Goal: Transaction & Acquisition: Purchase product/service

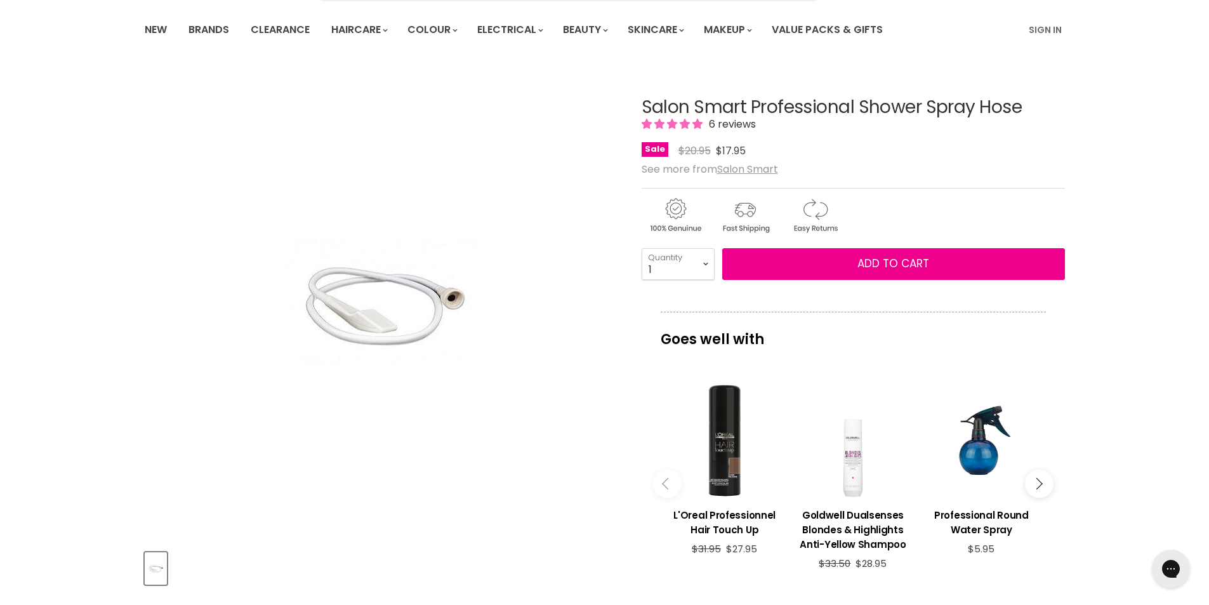
scroll to position [127, 0]
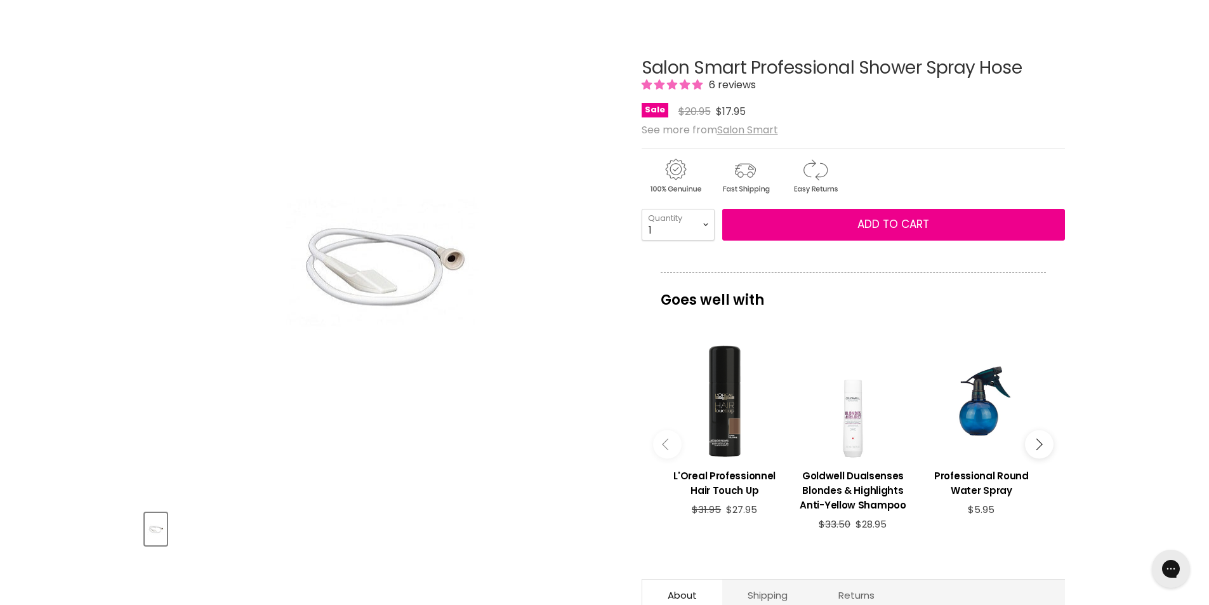
click at [397, 272] on img "Salon Smart Professional Shower Spray Hose image. Click or Scroll to Zoom." at bounding box center [381, 263] width 222 height 335
click at [373, 277] on img "Salon Smart Professional Shower Spray Hose image. Click or Scroll to Zoom." at bounding box center [381, 263] width 222 height 335
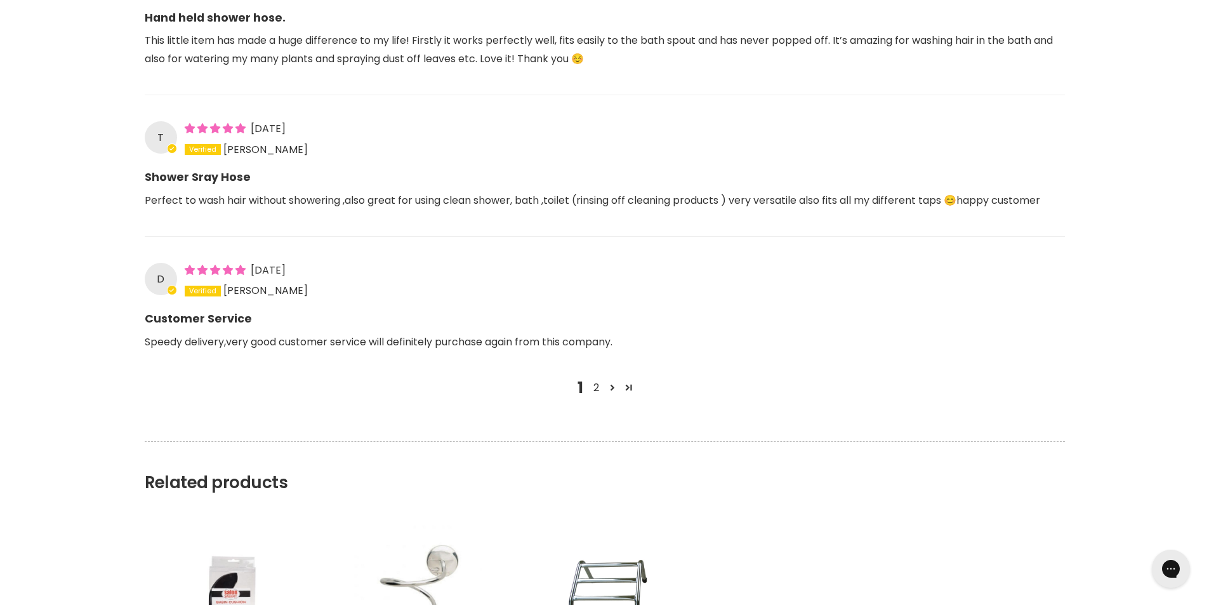
scroll to position [1524, 0]
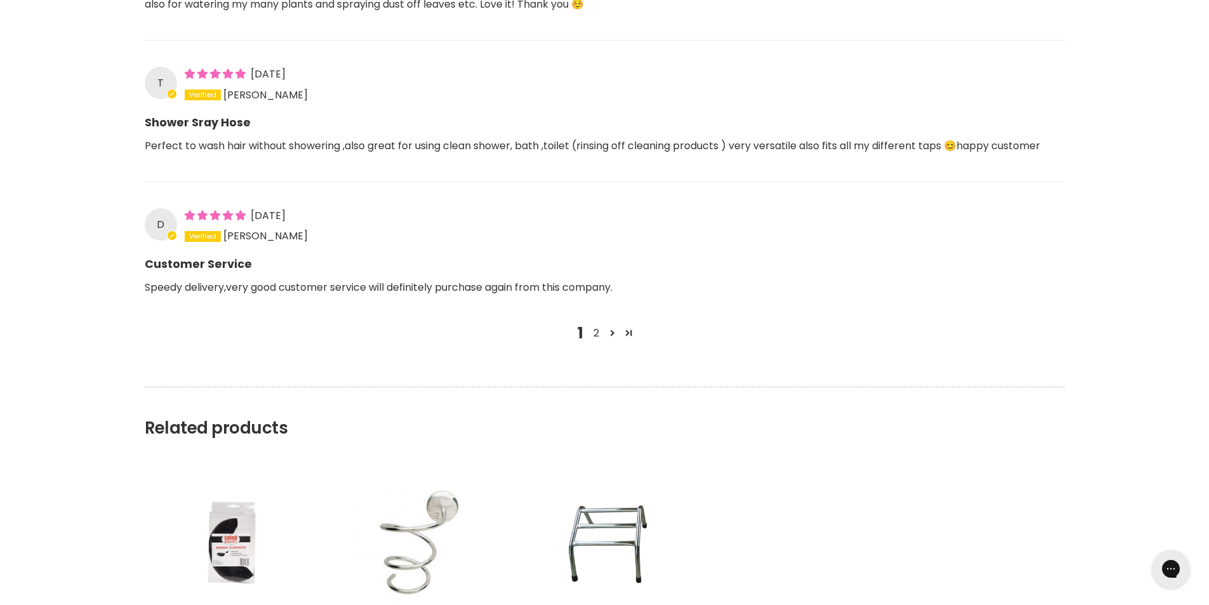
click at [593, 332] on link "2" at bounding box center [597, 333] width 16 height 15
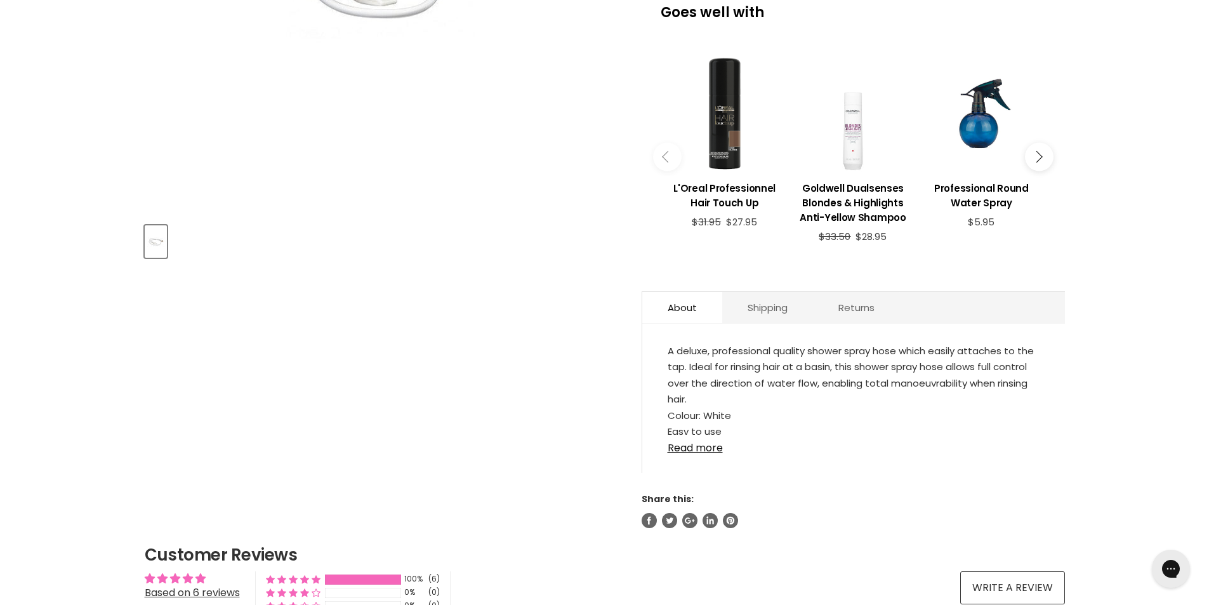
scroll to position [444, 0]
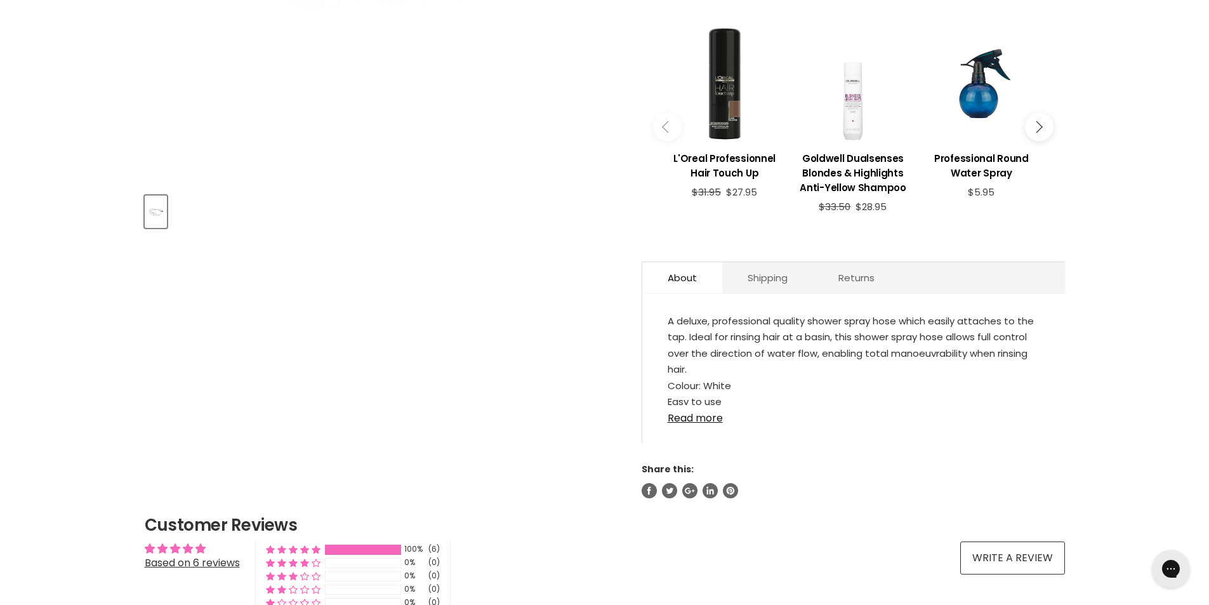
click at [691, 415] on link "Read more" at bounding box center [854, 414] width 372 height 19
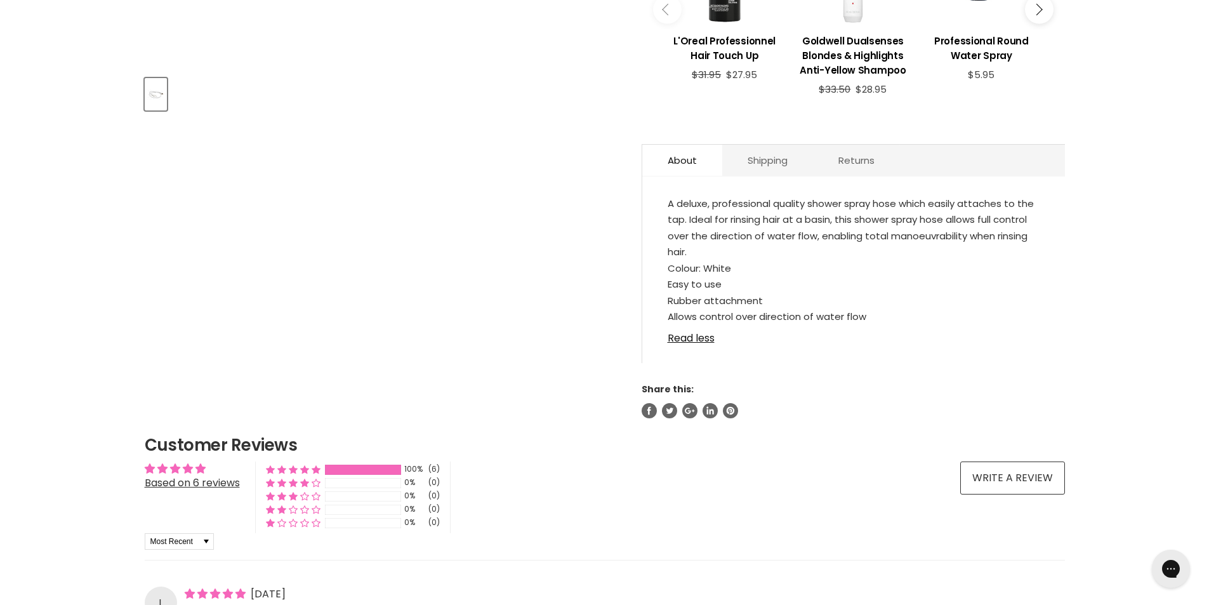
scroll to position [571, 0]
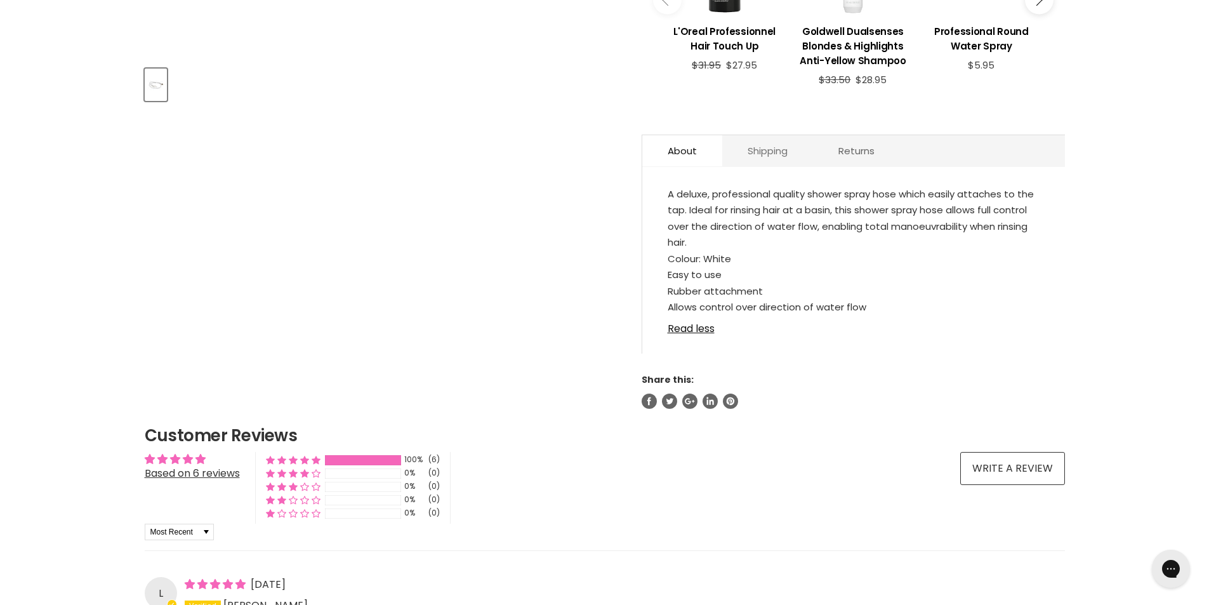
click at [778, 152] on link "Shipping" at bounding box center [768, 150] width 91 height 31
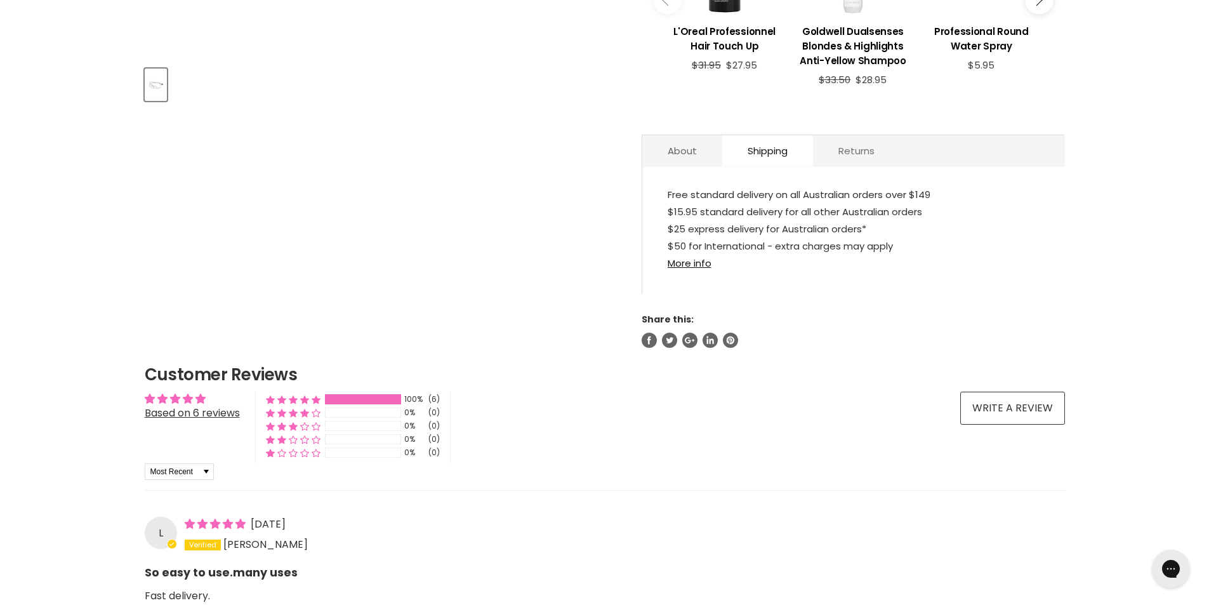
click at [860, 147] on link "Returns" at bounding box center [856, 150] width 87 height 31
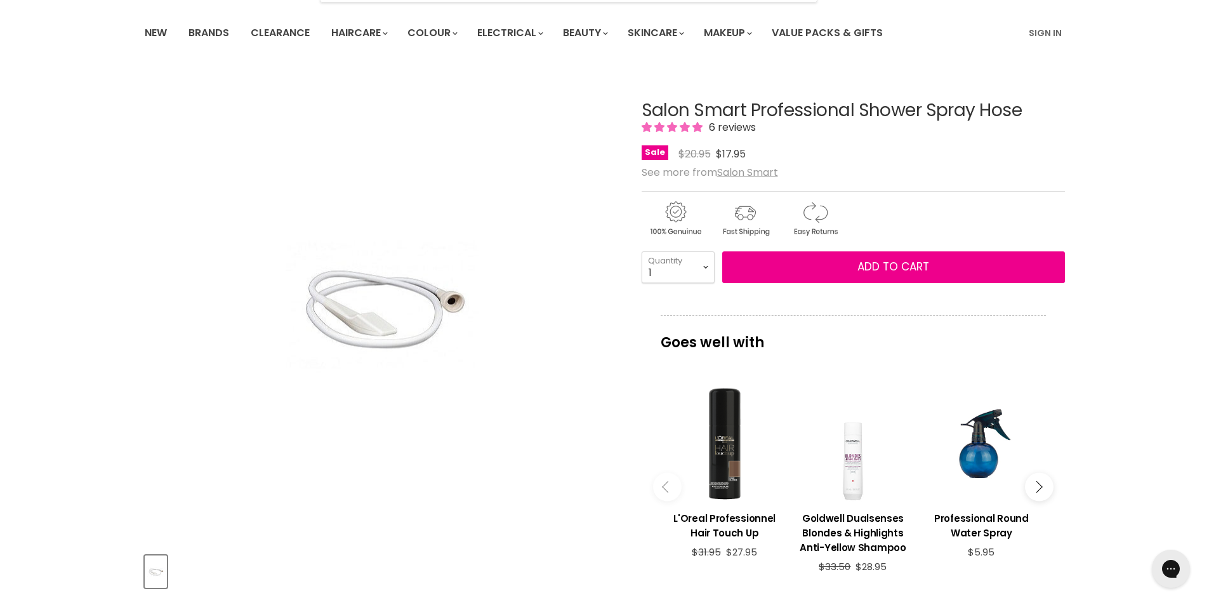
scroll to position [0, 0]
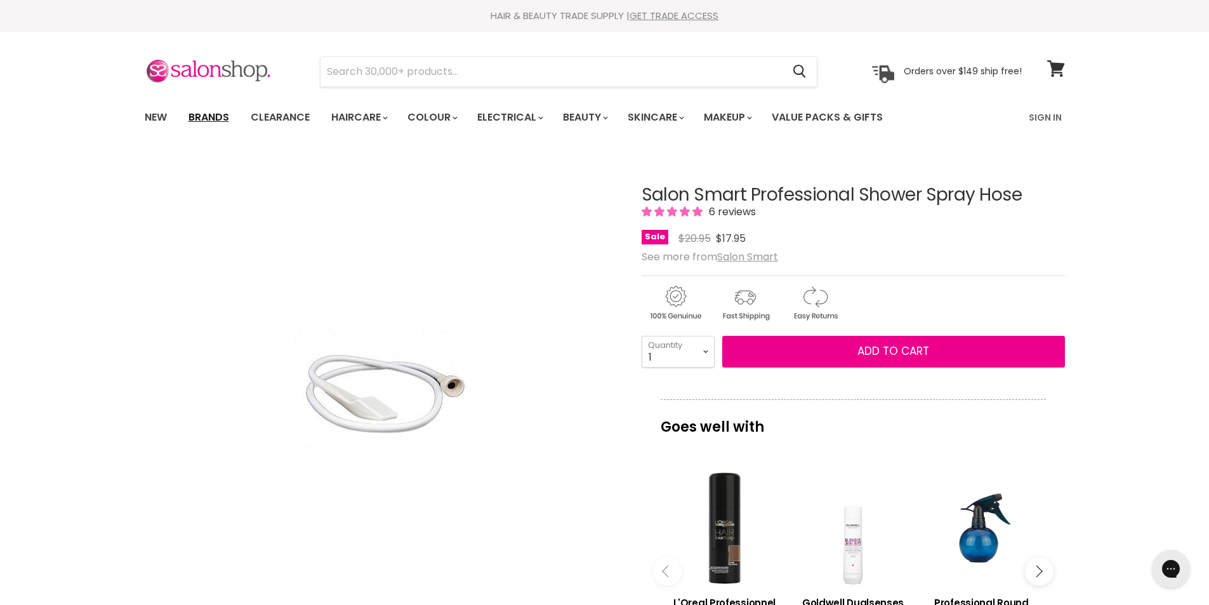
click at [210, 114] on link "Brands" at bounding box center [209, 117] width 60 height 27
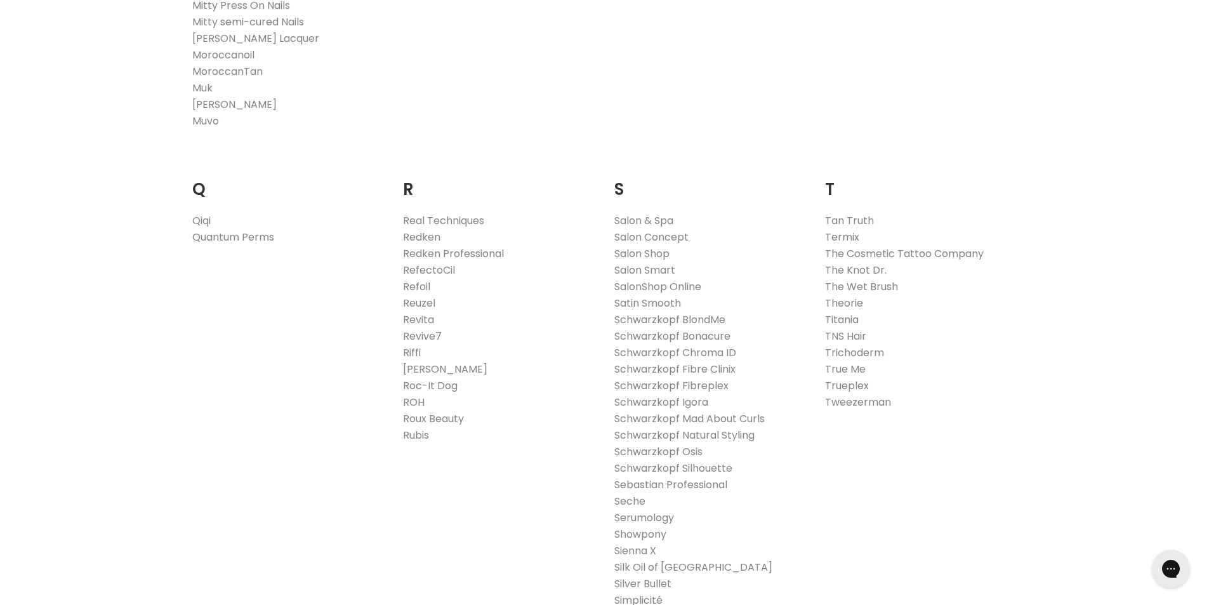
scroll to position [1905, 0]
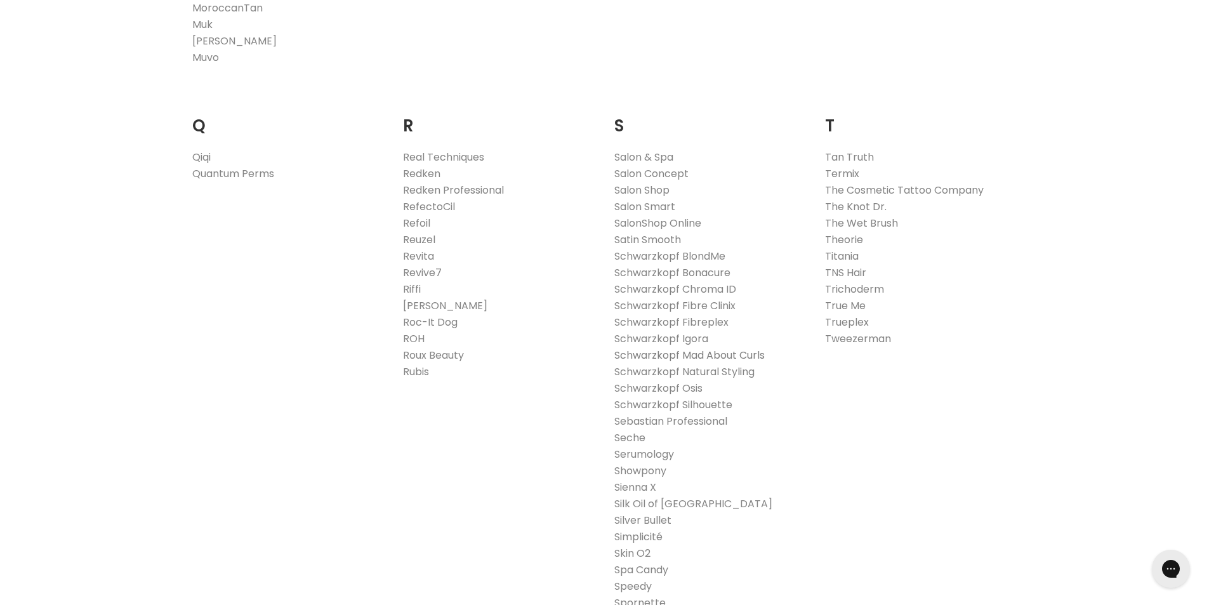
click at [724, 349] on link "Schwarzkopf Mad About Curls" at bounding box center [690, 355] width 150 height 15
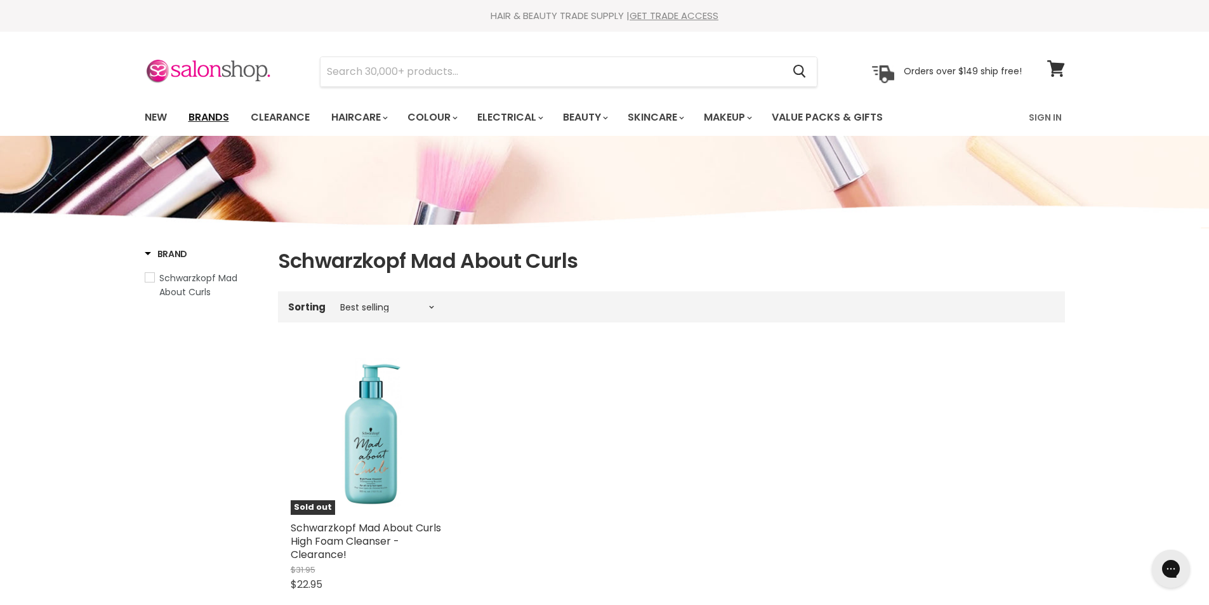
click at [210, 115] on link "Brands" at bounding box center [209, 117] width 60 height 27
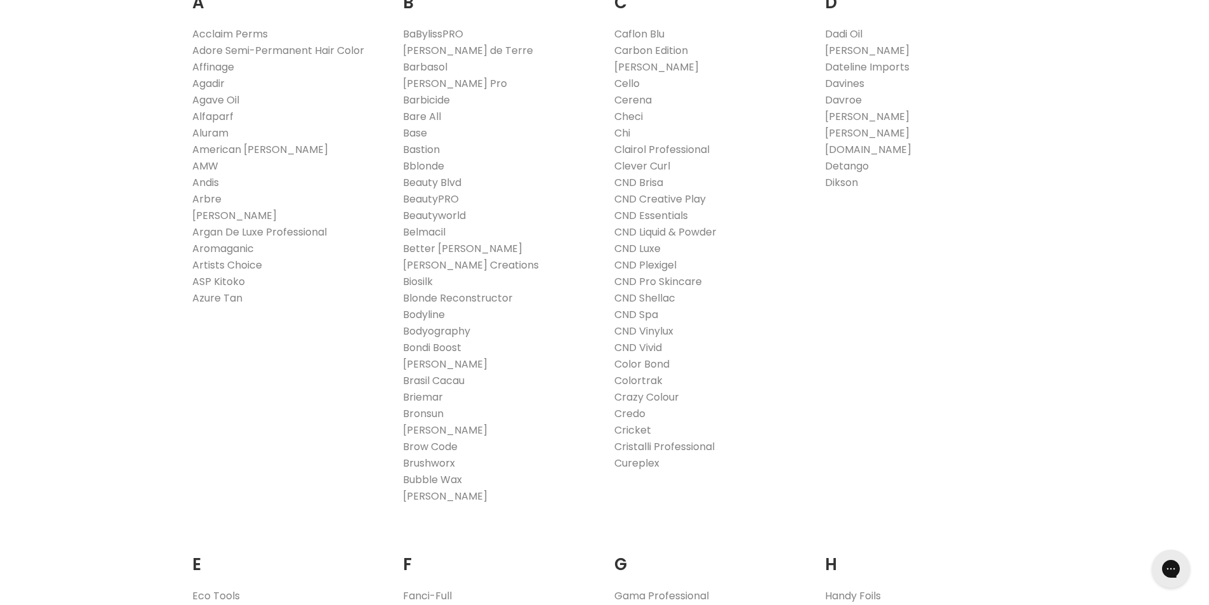
scroll to position [254, 0]
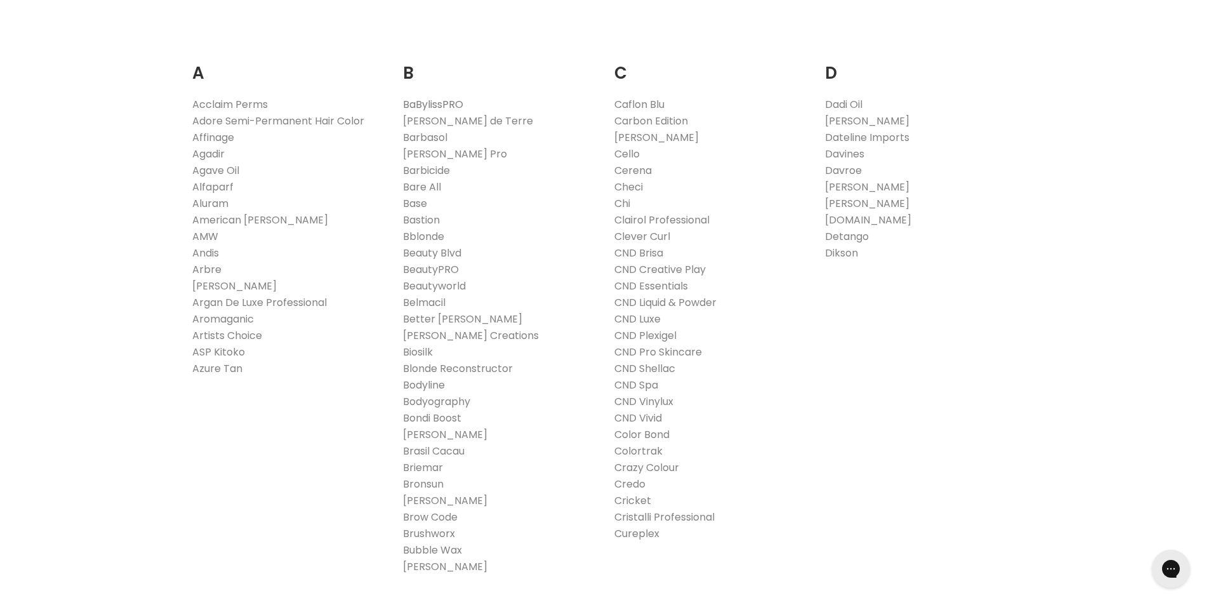
click at [420, 100] on link "BaBylissPRO" at bounding box center [433, 104] width 60 height 15
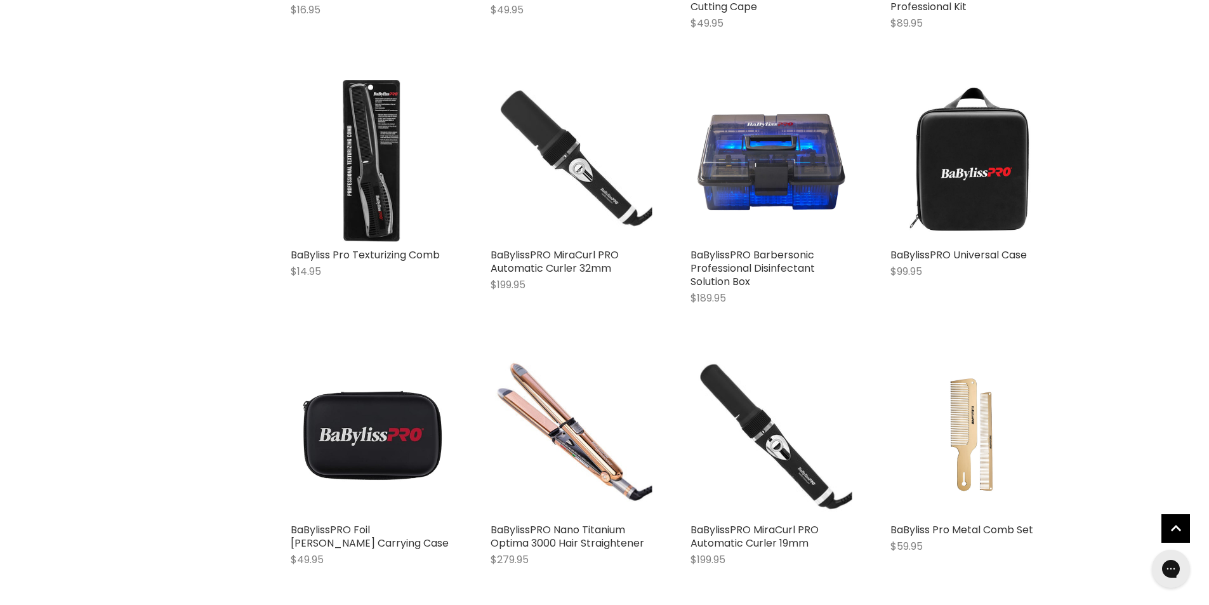
scroll to position [2412, 0]
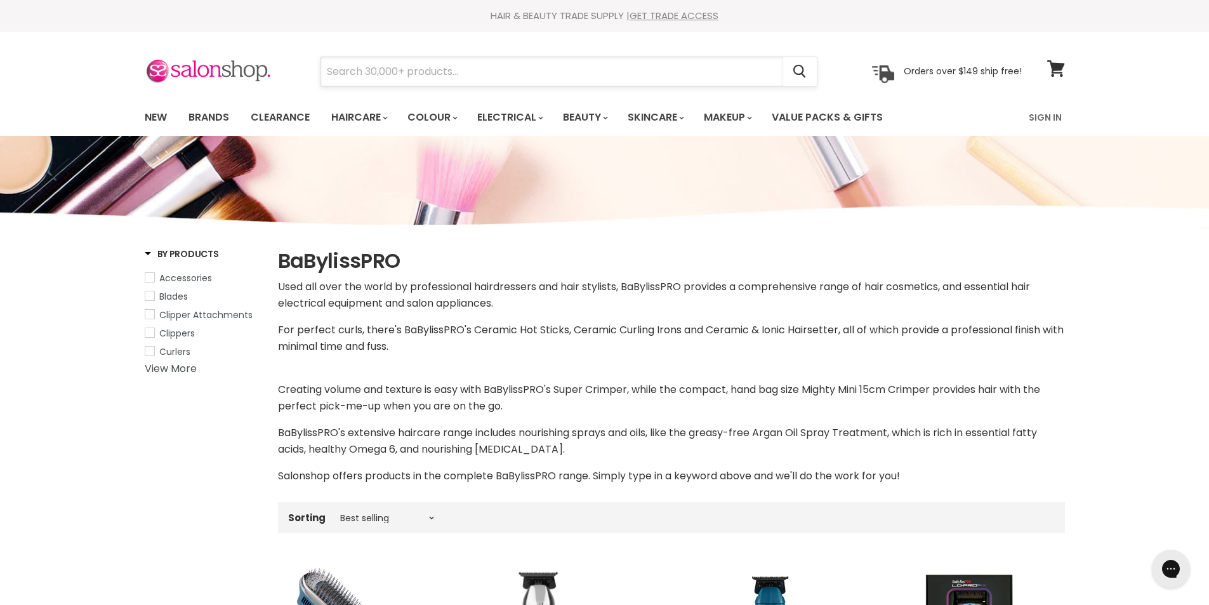
click at [380, 64] on input "Search" at bounding box center [552, 71] width 463 height 29
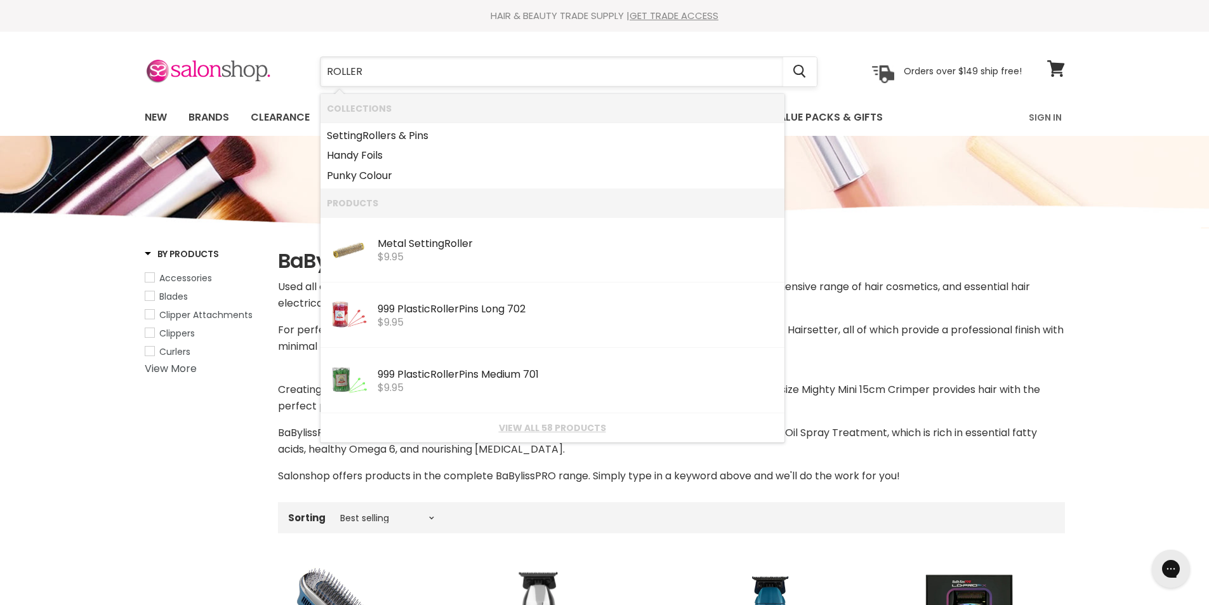
type input "ROLLERS"
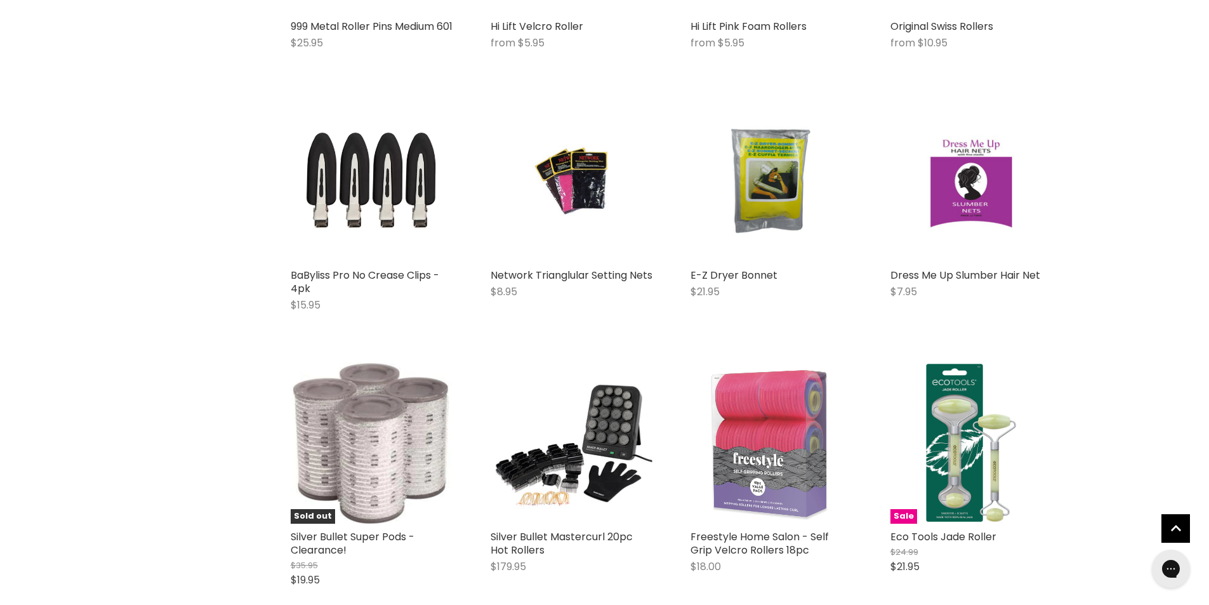
scroll to position [762, 0]
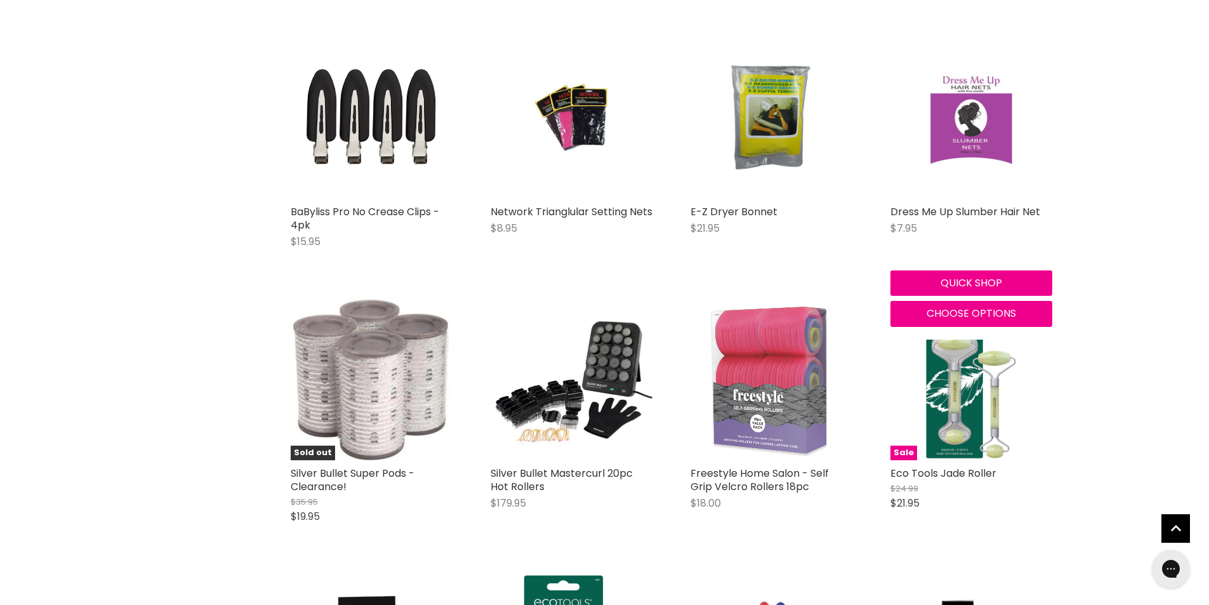
click at [946, 137] on img "Main content" at bounding box center [971, 118] width 108 height 162
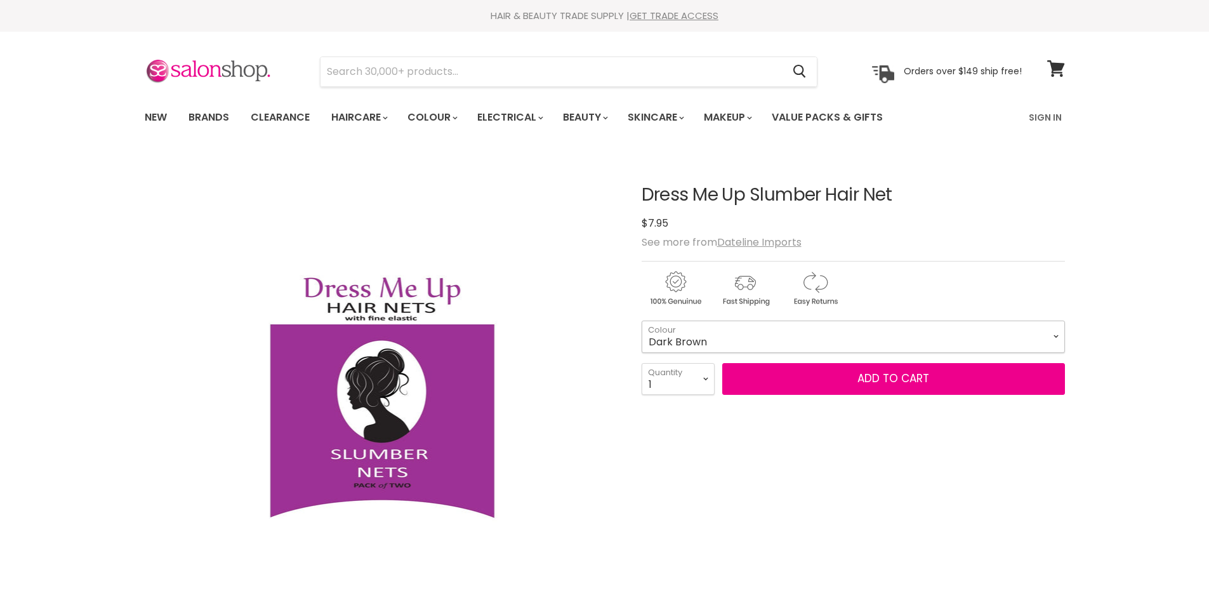
click at [1053, 338] on select "Dark Brown Black Brown" at bounding box center [853, 337] width 423 height 32
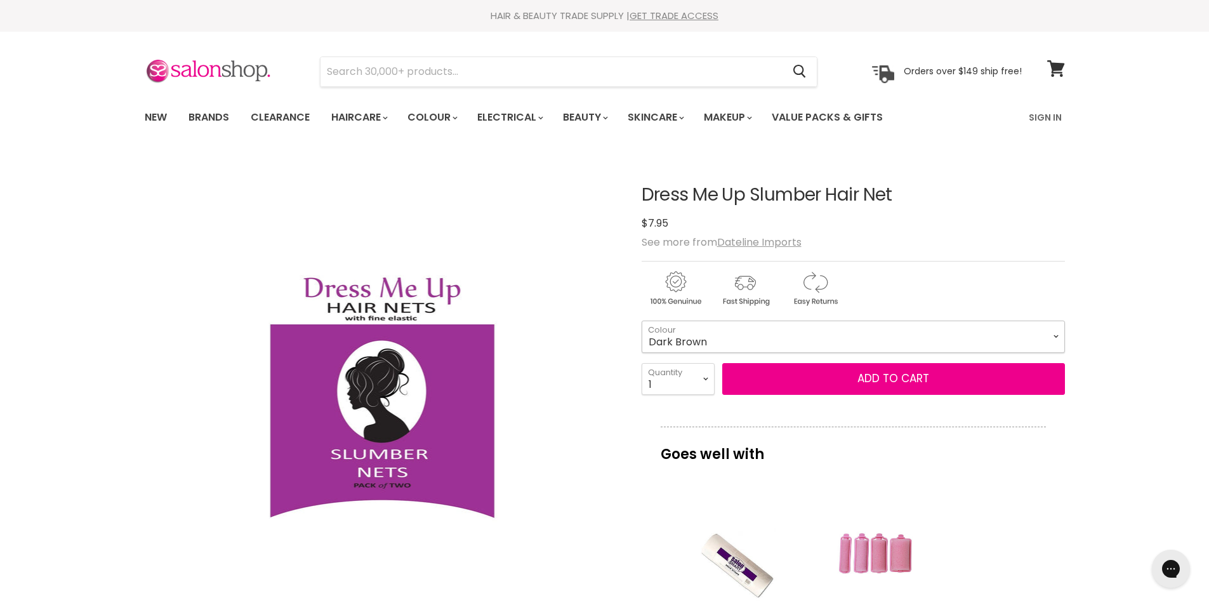
click at [1053, 338] on select "Dark Brown Black Brown" at bounding box center [853, 337] width 423 height 32
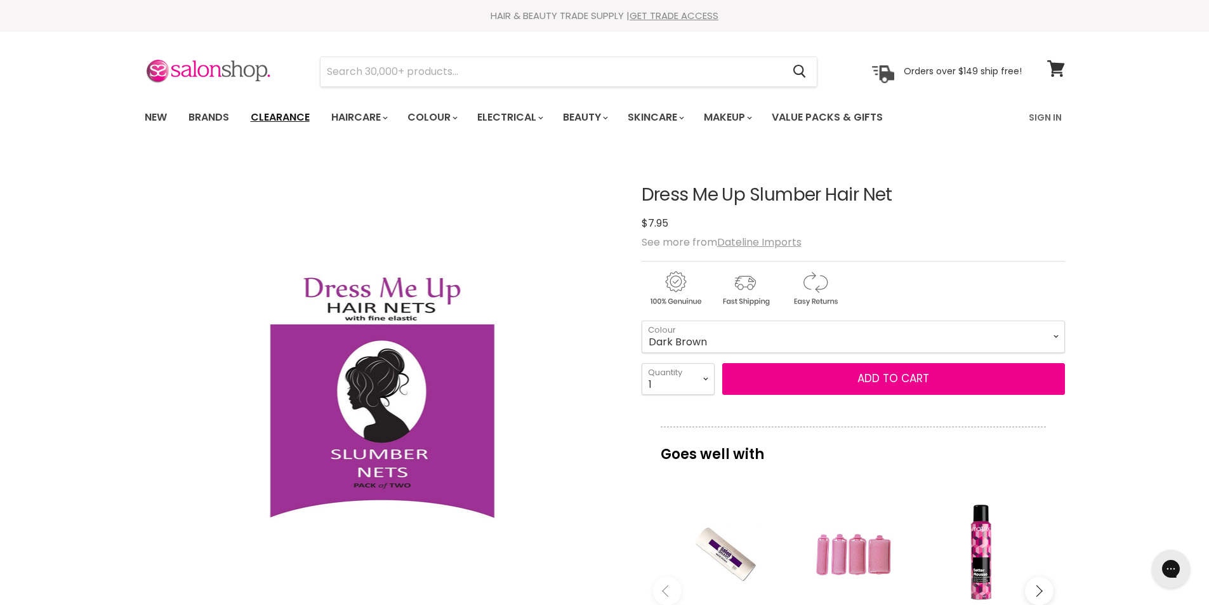
click at [274, 113] on link "Clearance" at bounding box center [280, 117] width 78 height 27
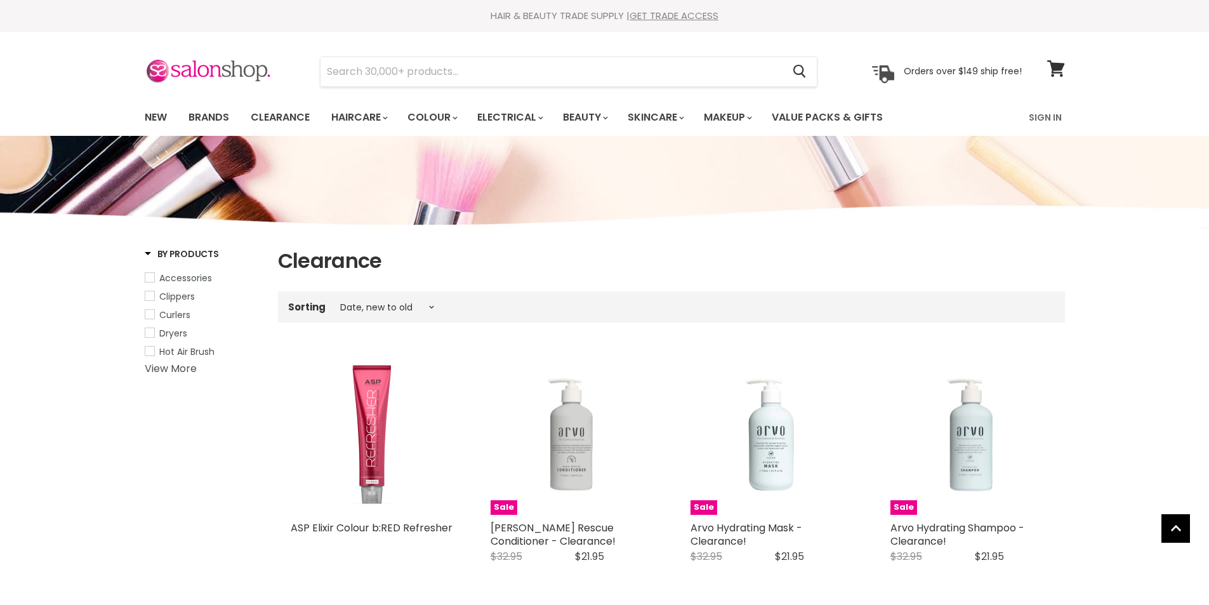
select select "created-descending"
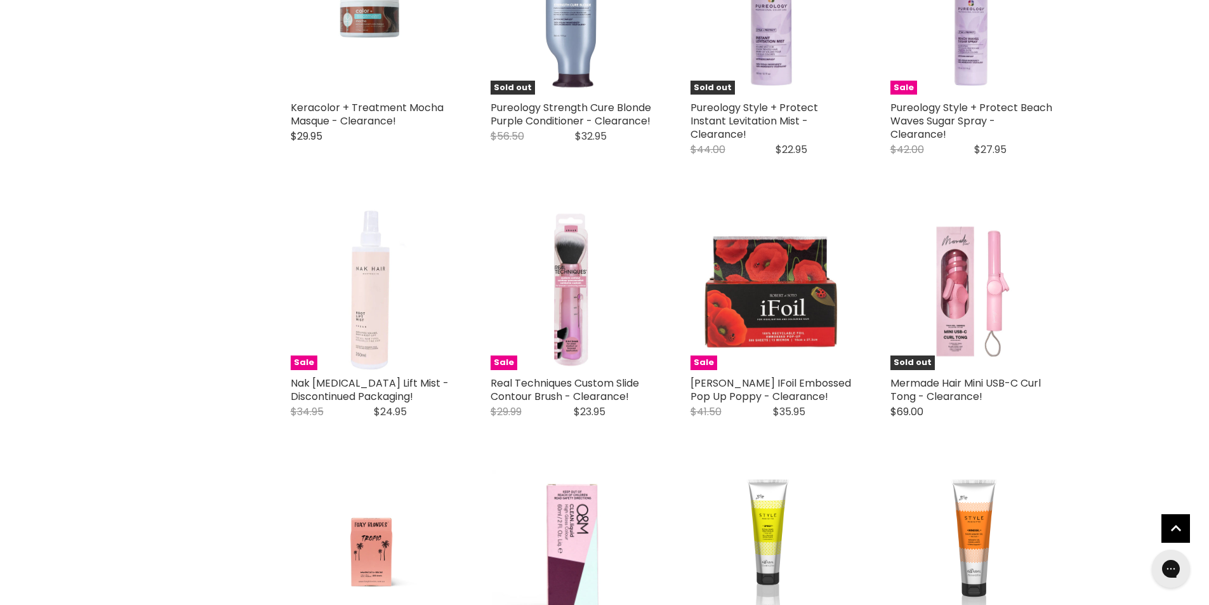
scroll to position [2794, 0]
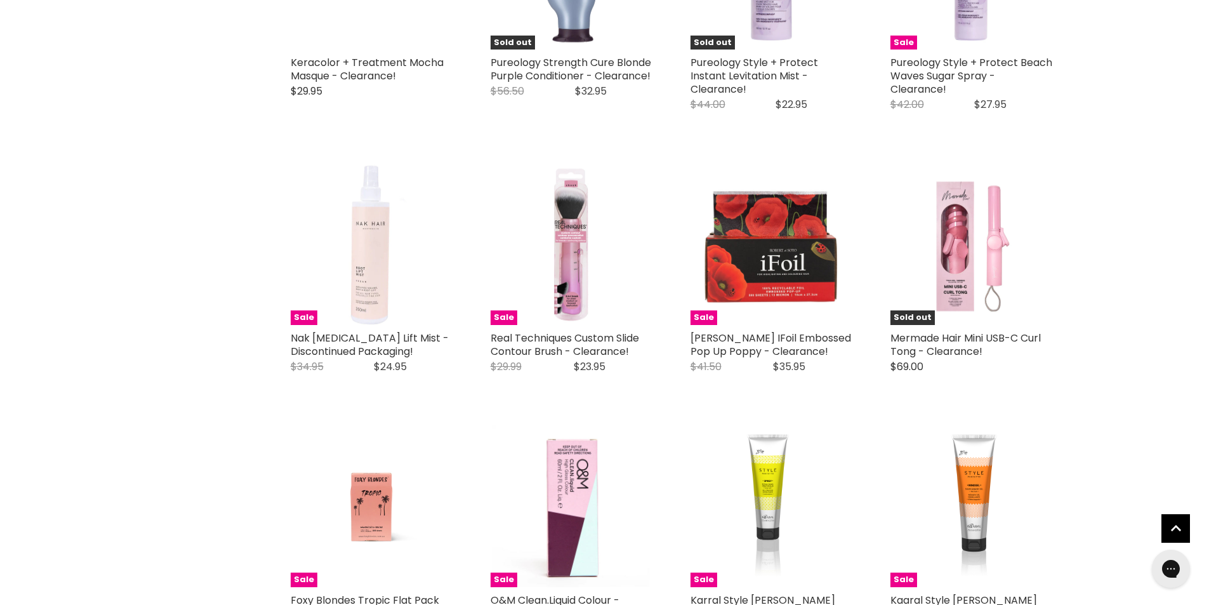
scroll to position [3048, 0]
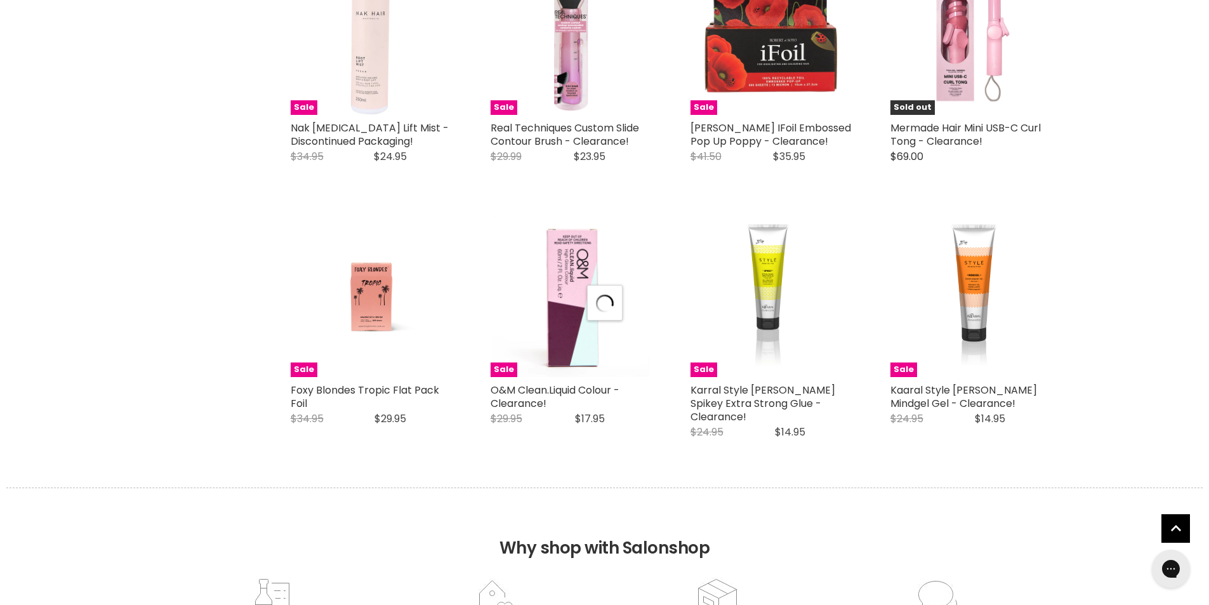
select select "created-descending"
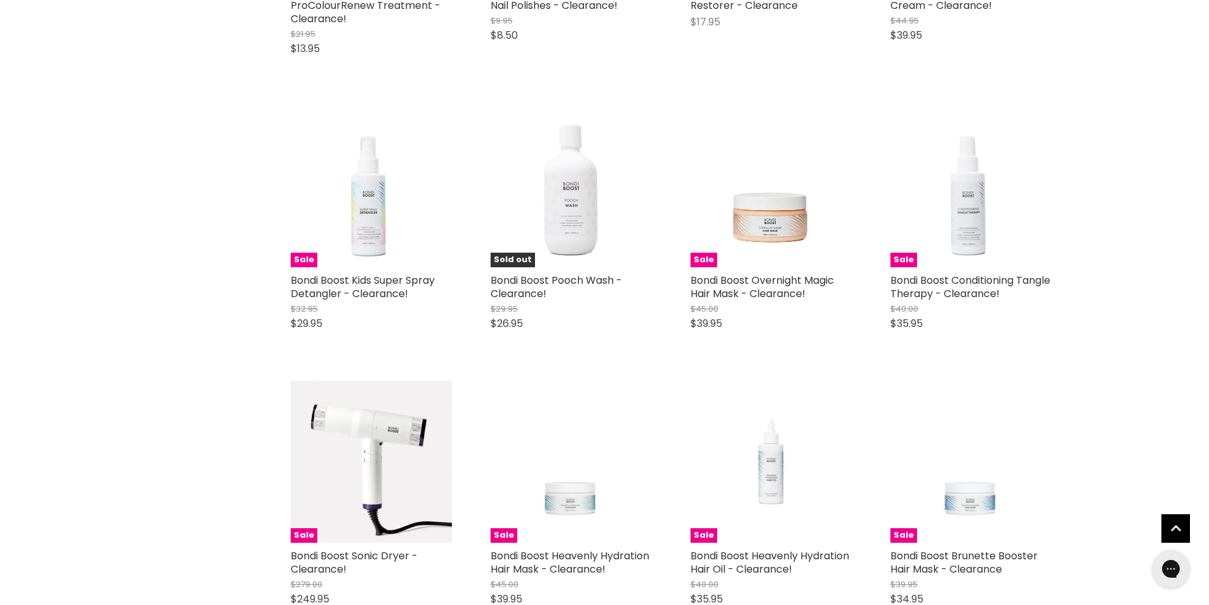
scroll to position [5714, 0]
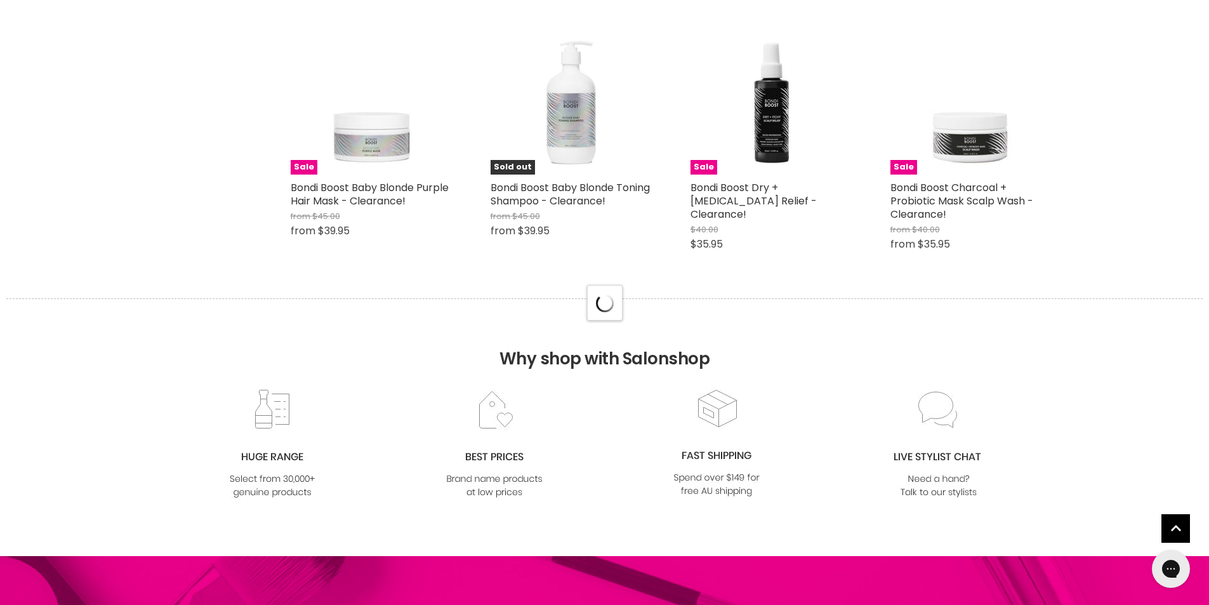
scroll to position [6666, 0]
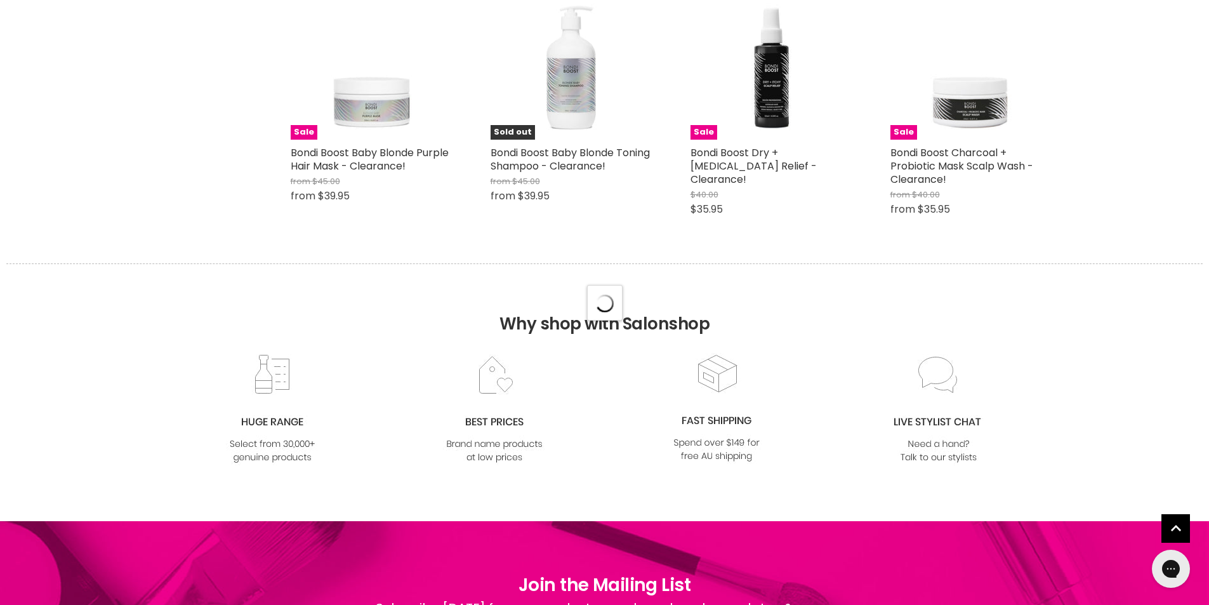
select select "created-descending"
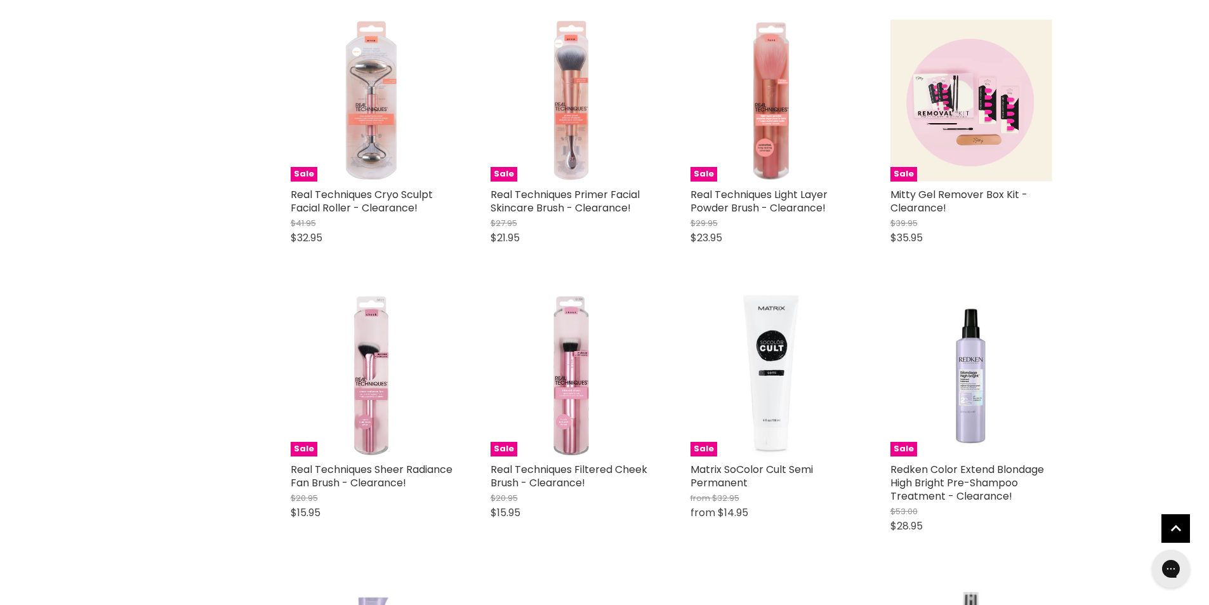
scroll to position [7809, 0]
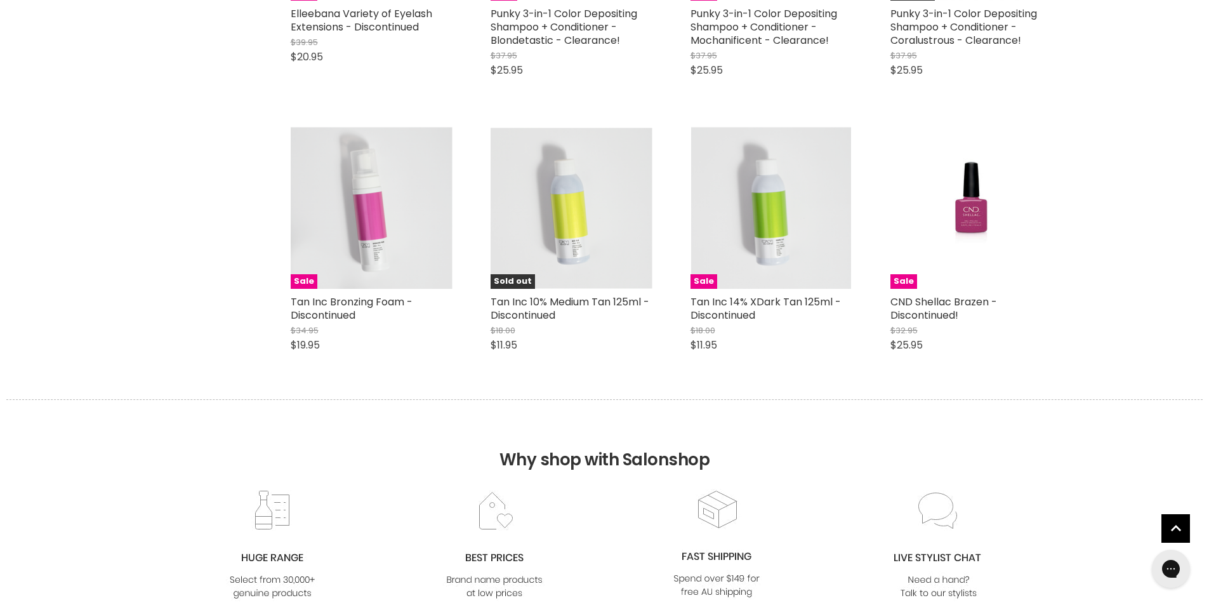
scroll to position [10031, 0]
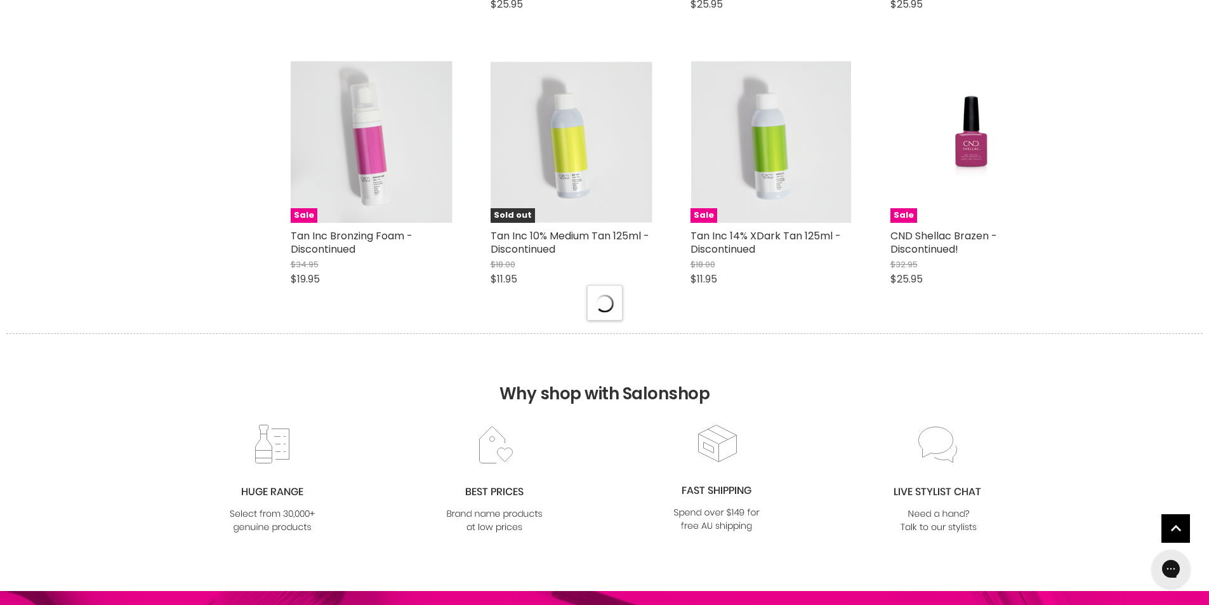
select select "created-descending"
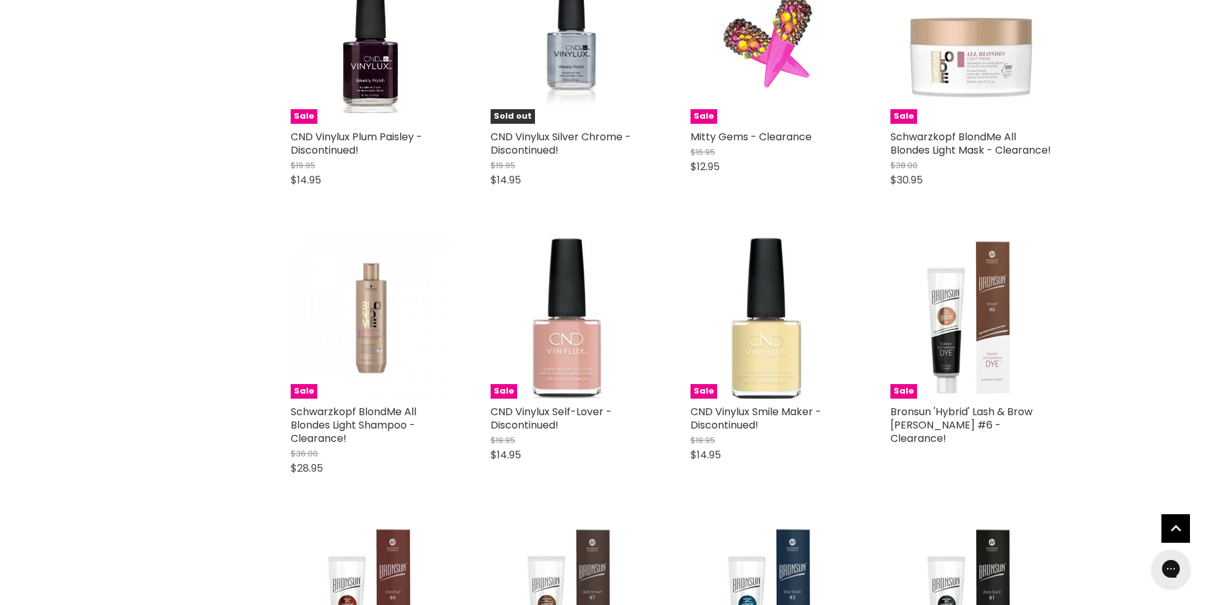
scroll to position [13142, 0]
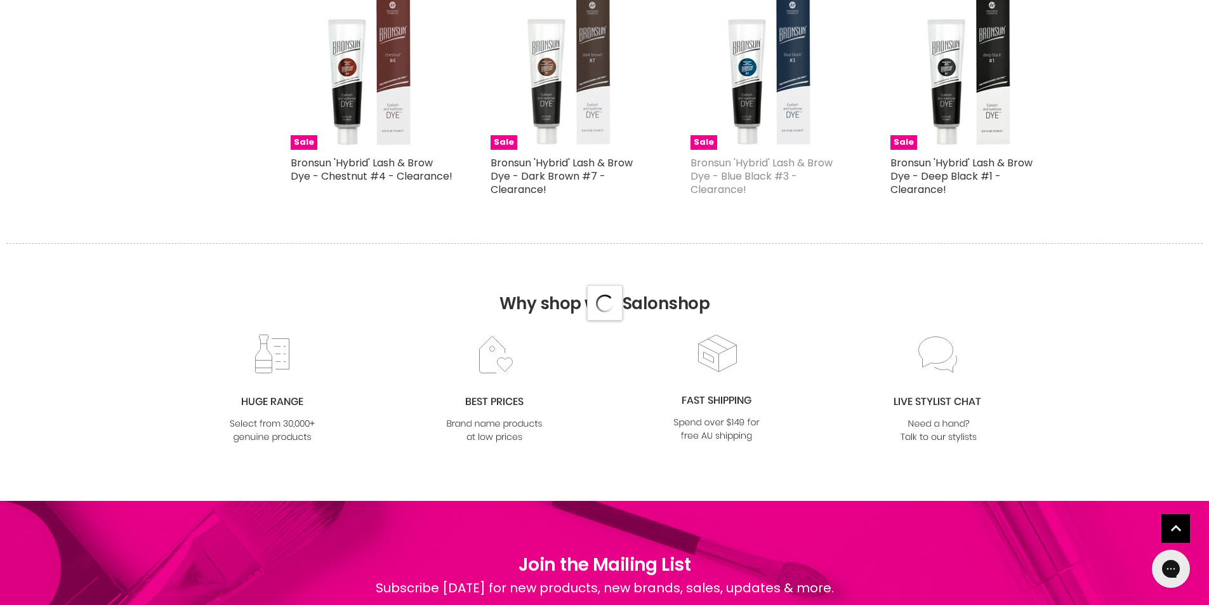
scroll to position [13460, 0]
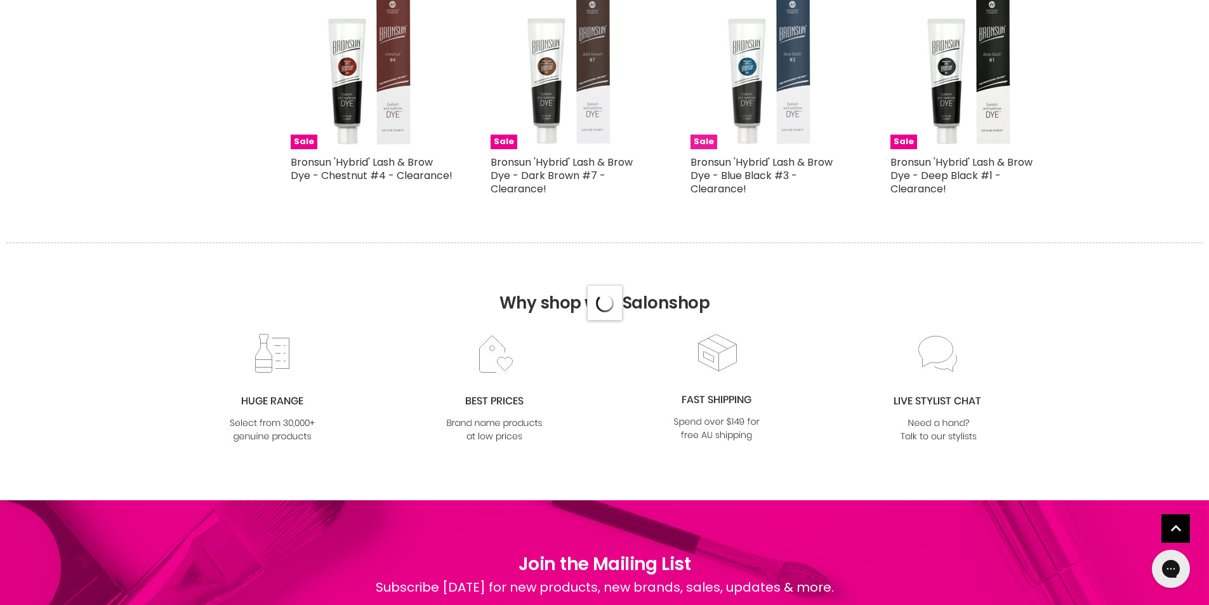
select select "created-descending"
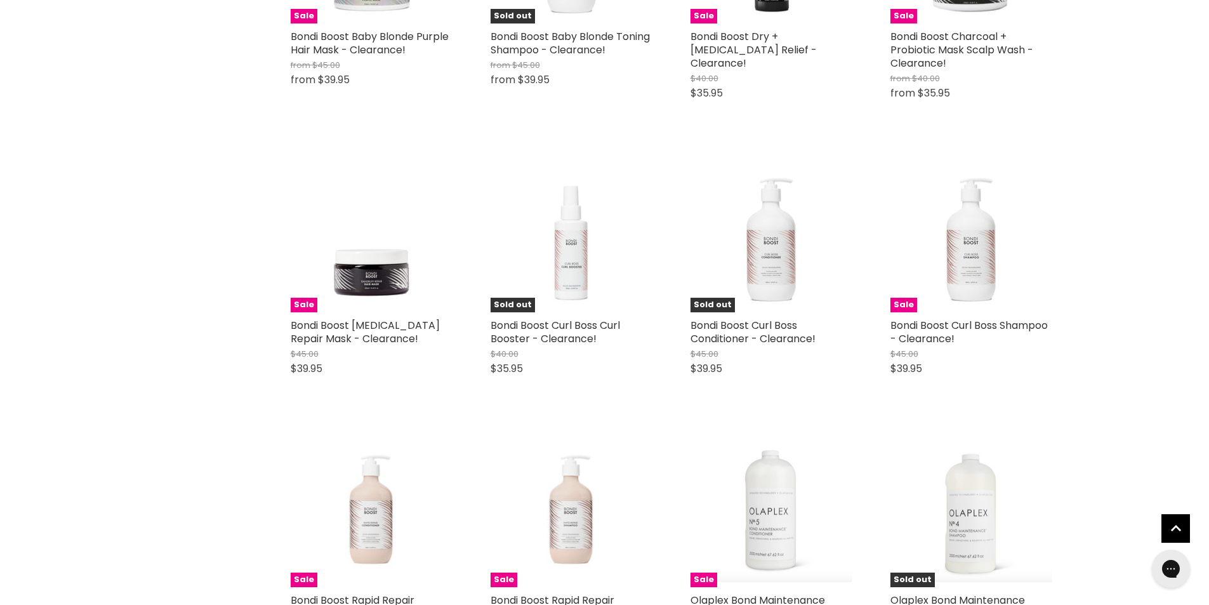
scroll to position [0, 0]
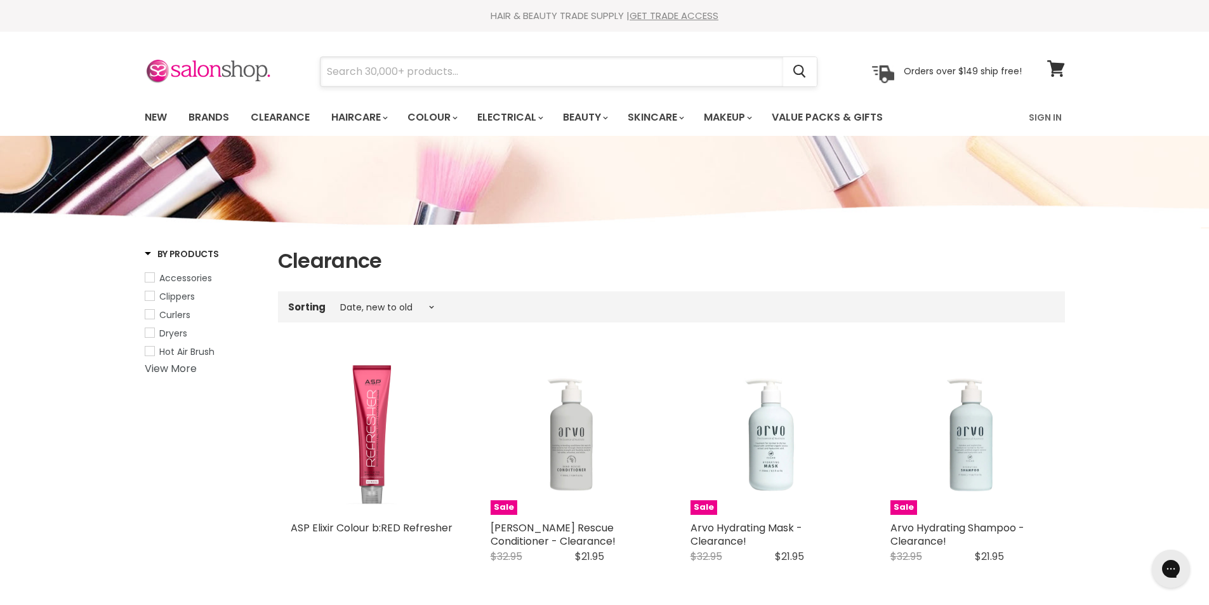
click at [336, 63] on input "Search" at bounding box center [552, 71] width 463 height 29
click at [341, 77] on input "Search" at bounding box center [552, 71] width 463 height 29
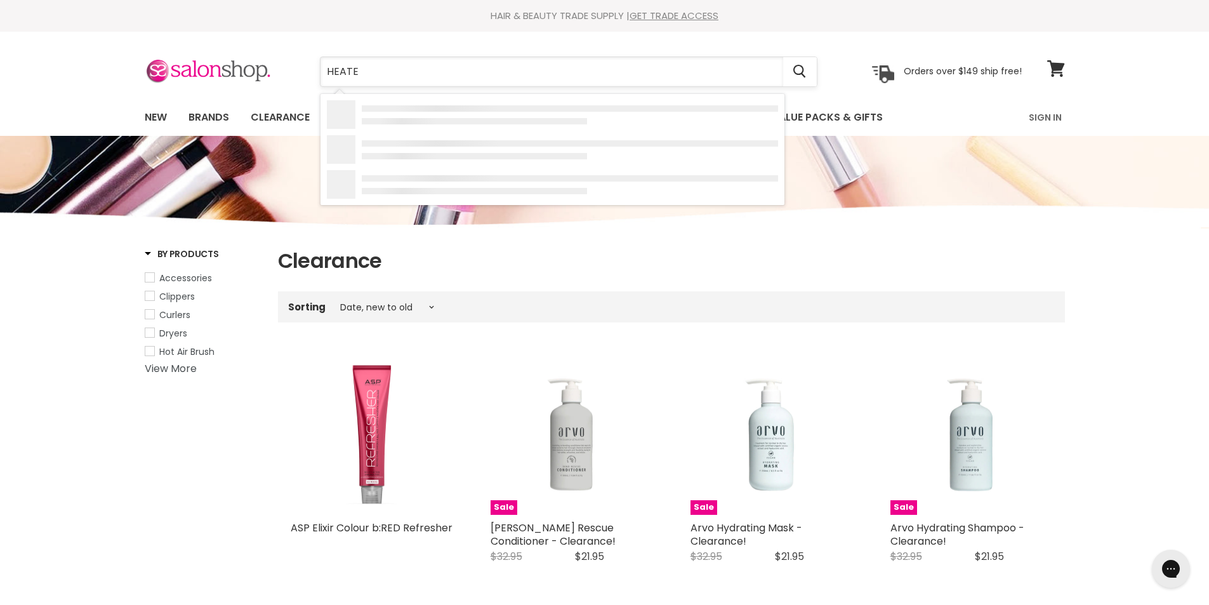
type input "HEATED"
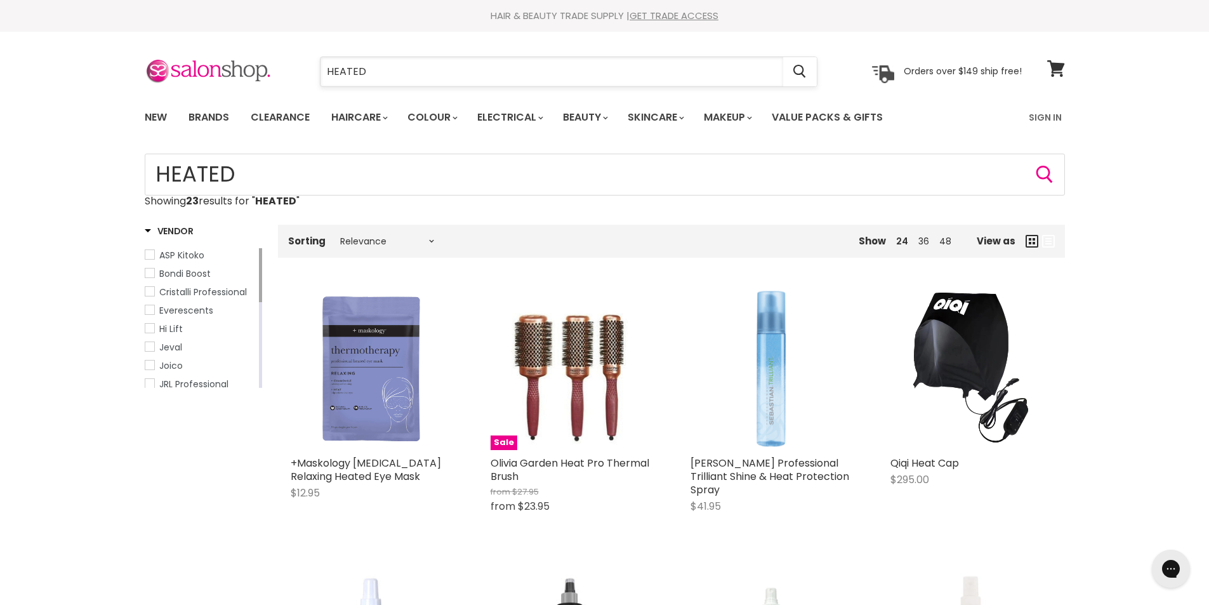
click at [387, 77] on input "HEATED" at bounding box center [552, 71] width 463 height 29
type input "HEATED ROLLER"
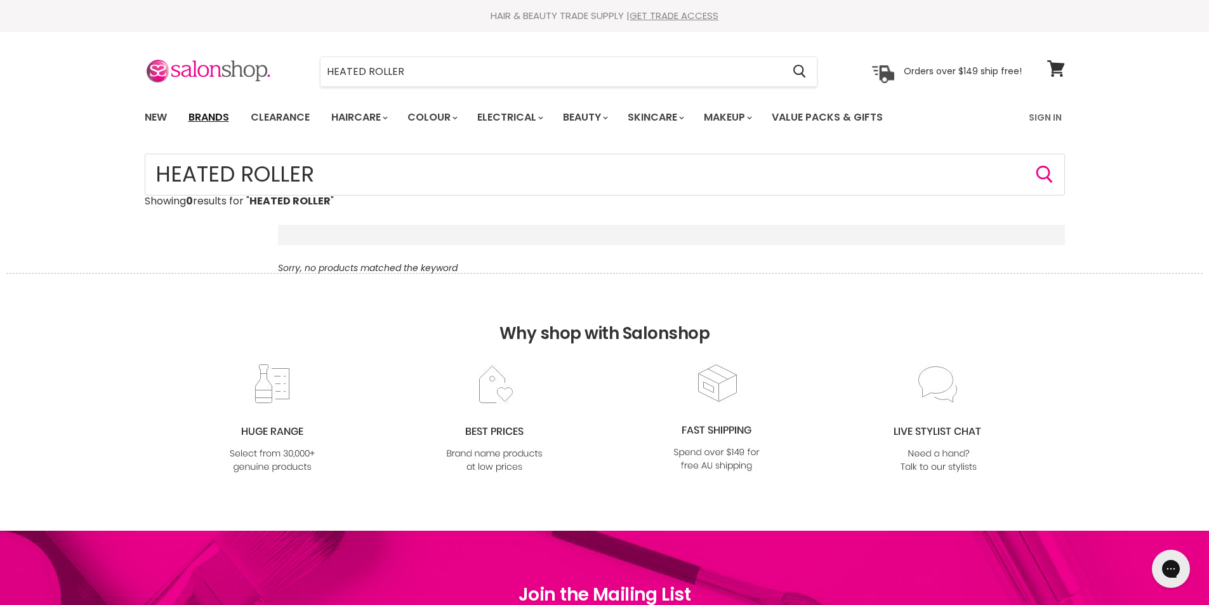
click at [215, 112] on link "Brands" at bounding box center [209, 117] width 60 height 27
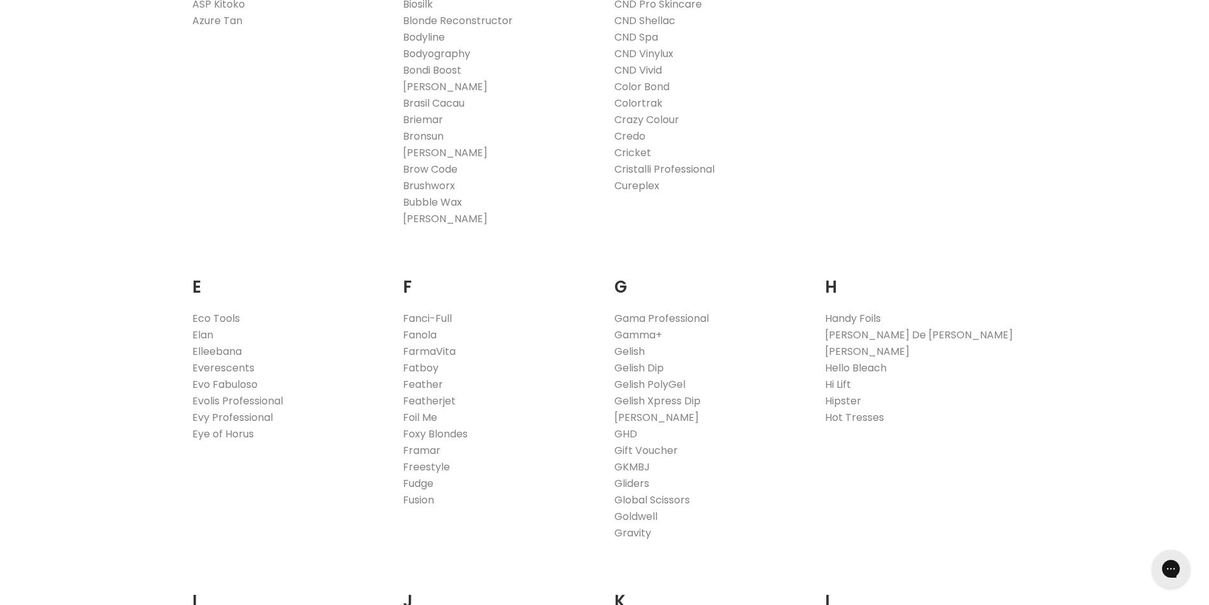
scroll to position [635, 0]
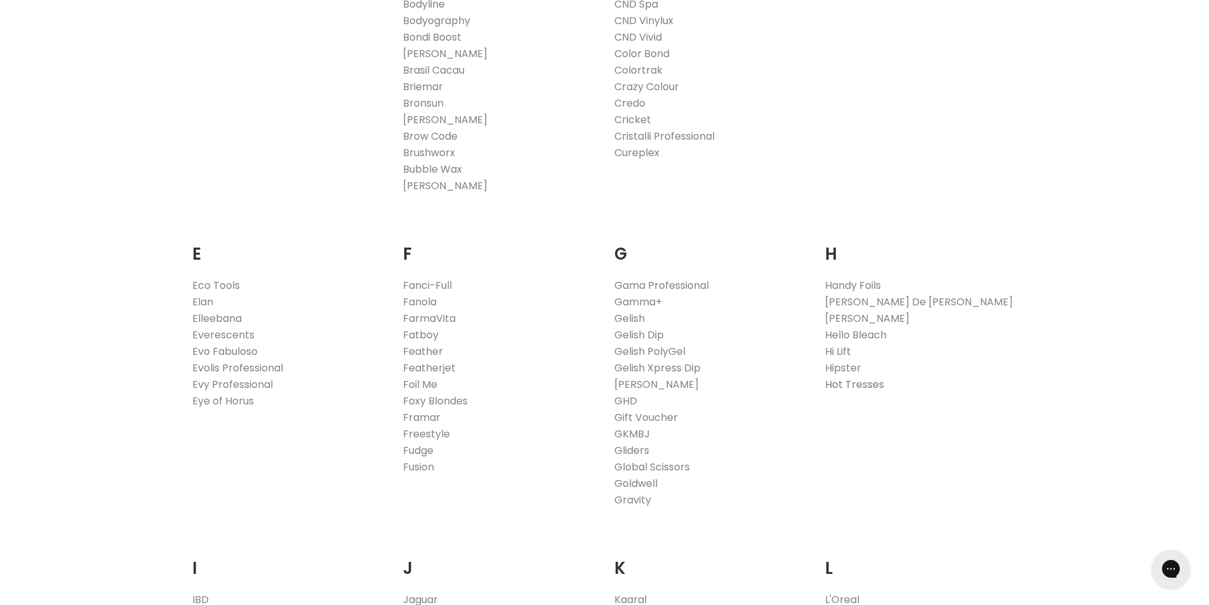
click at [845, 380] on link "Hot Tresses" at bounding box center [854, 384] width 59 height 15
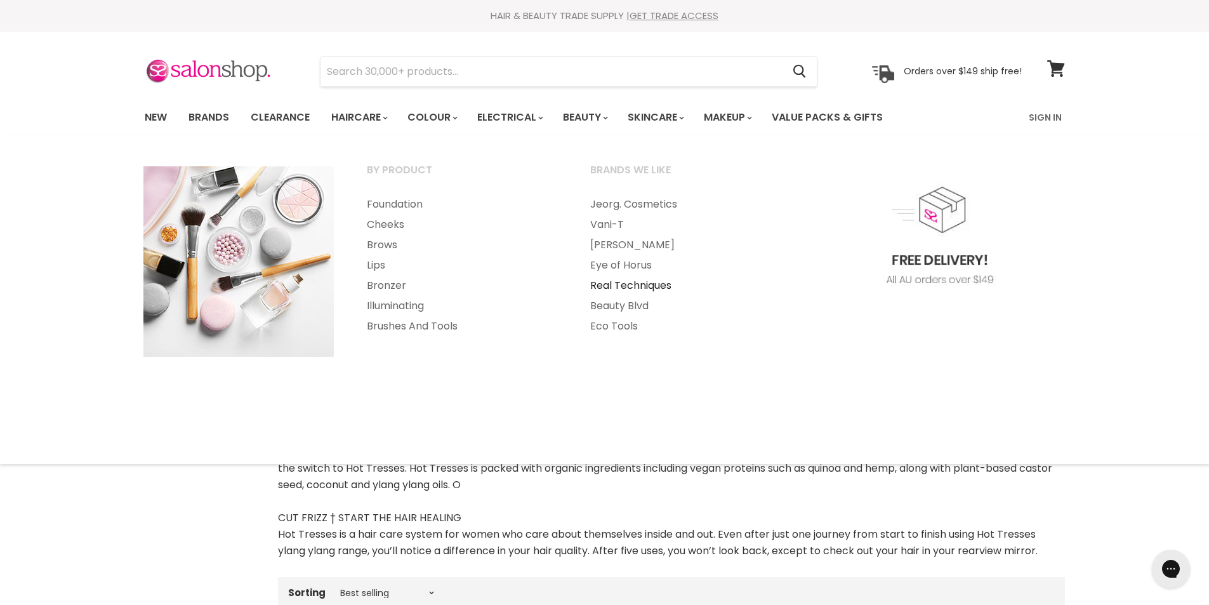
click at [646, 278] on link "Real Techniques" at bounding box center [685, 286] width 221 height 20
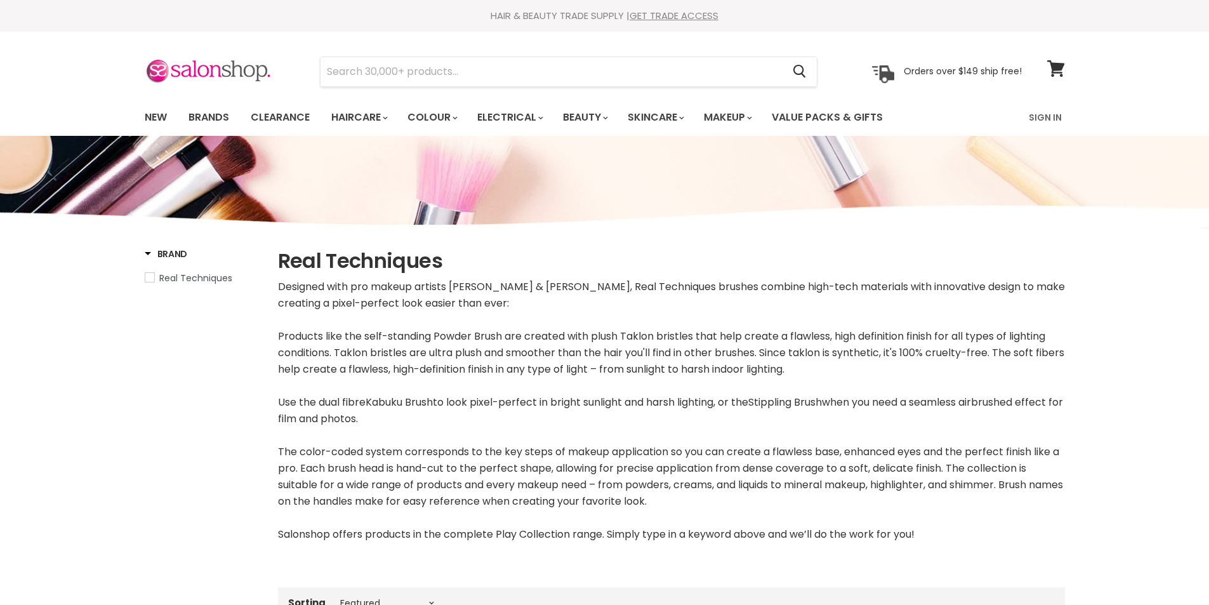
select select "manual"
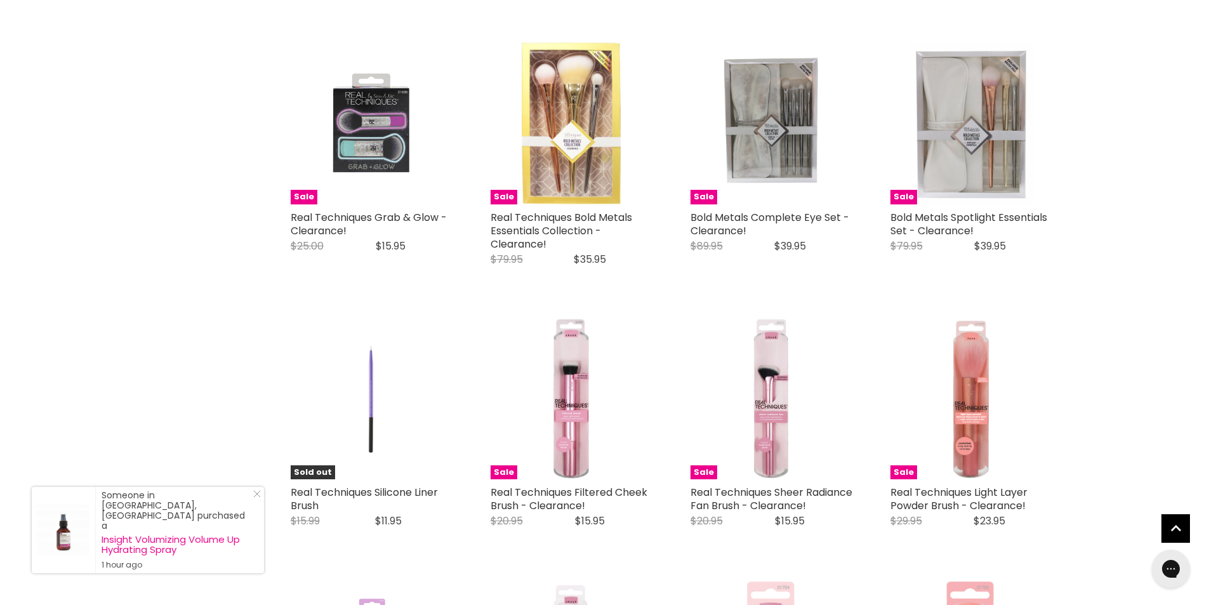
scroll to position [3048, 0]
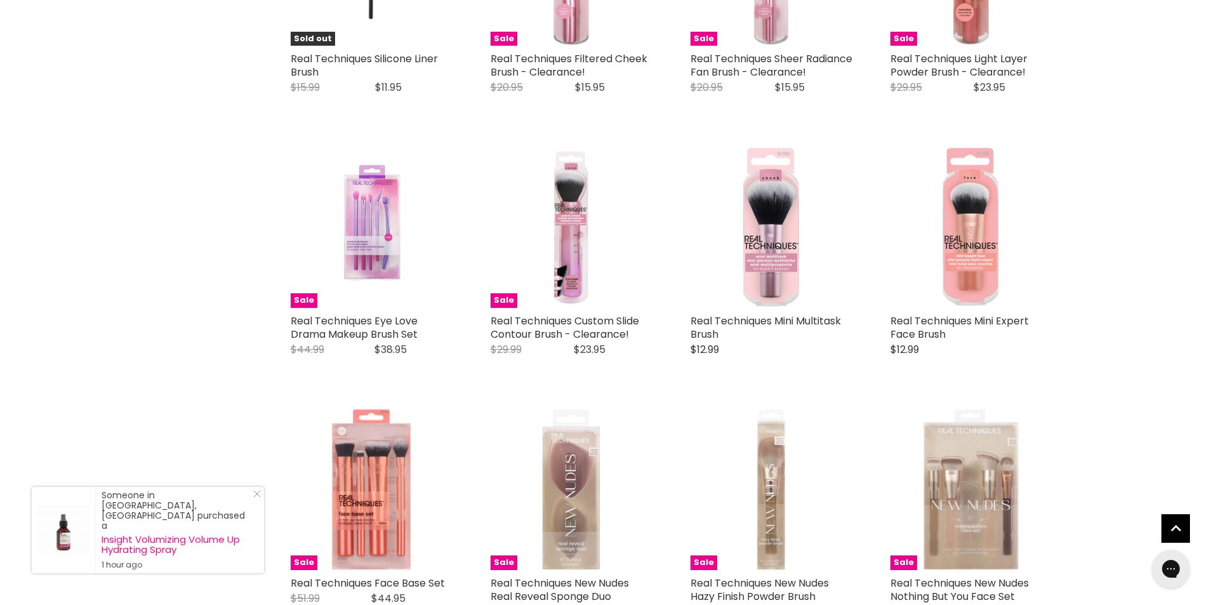
scroll to position [3301, 0]
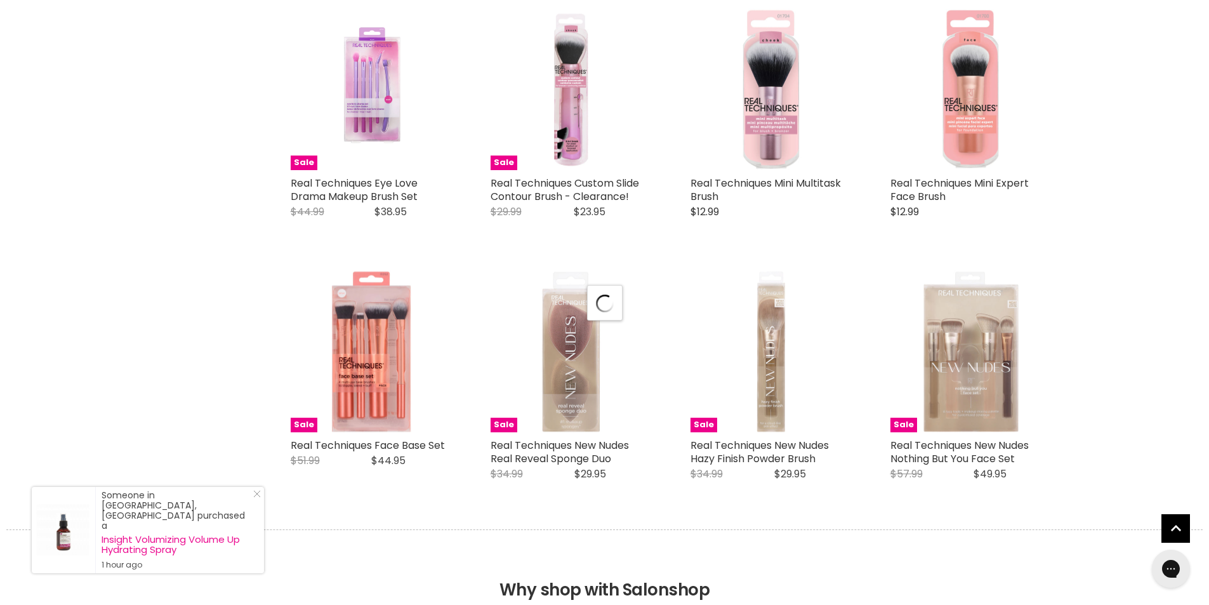
select select "manual"
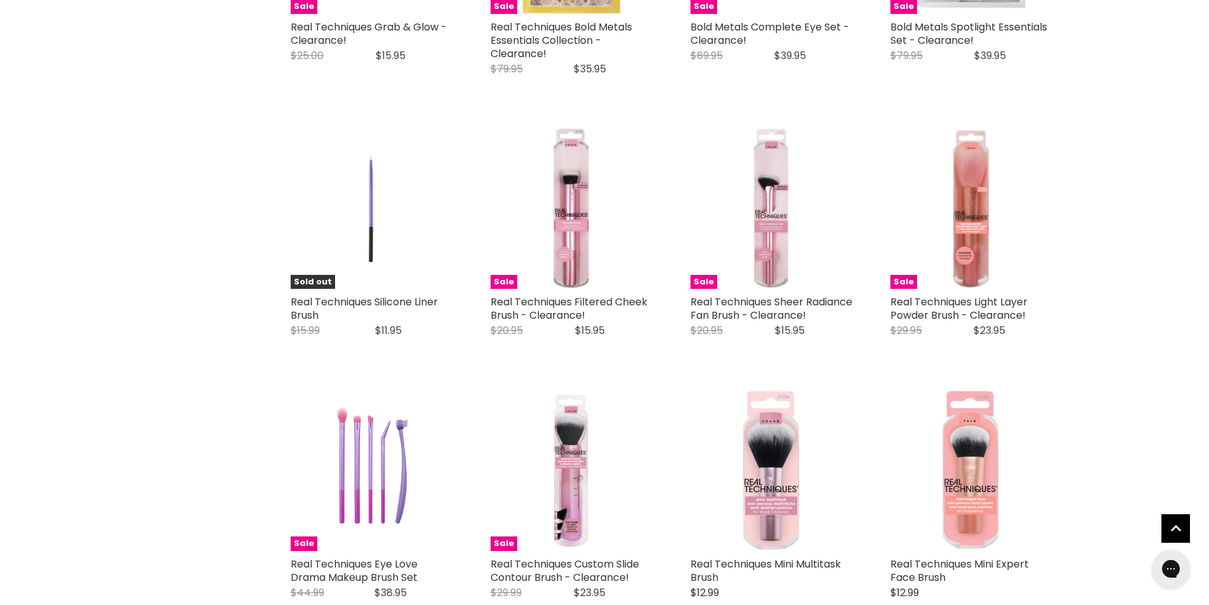
scroll to position [2476, 0]
